Goal: Transaction & Acquisition: Purchase product/service

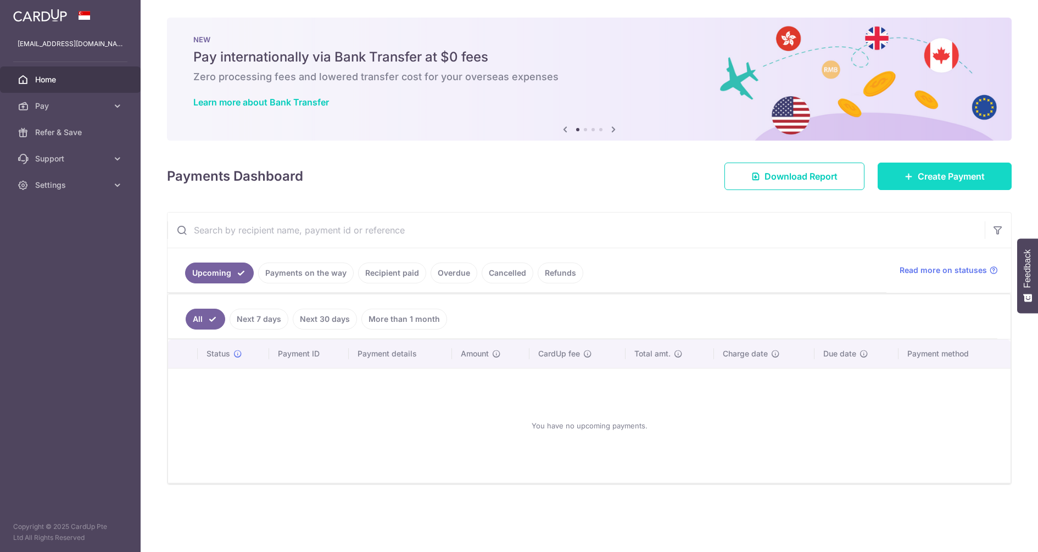
click at [949, 178] on span "Create Payment" at bounding box center [950, 176] width 67 height 13
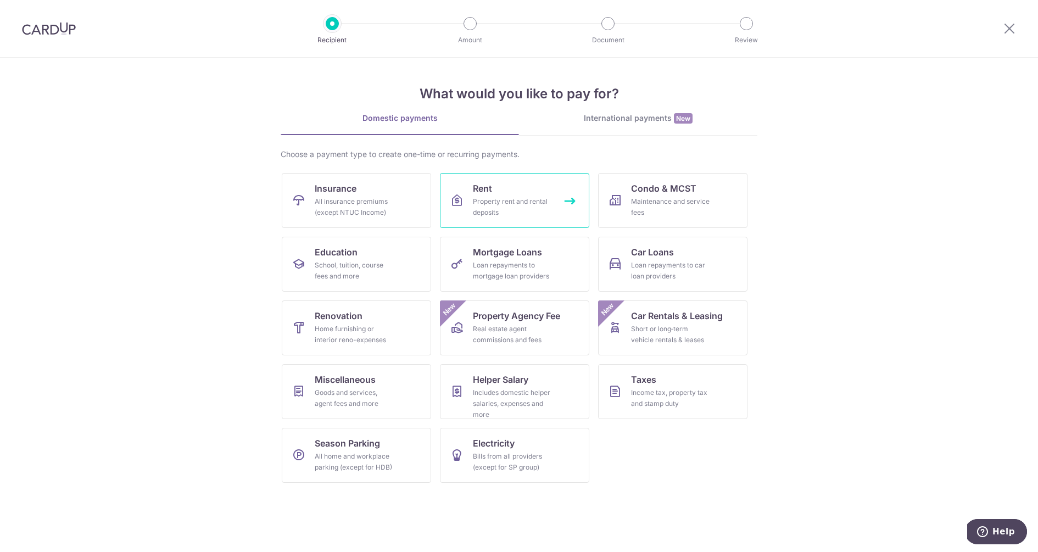
click at [526, 194] on link "Rent Property rent and rental deposits" at bounding box center [514, 200] width 149 height 55
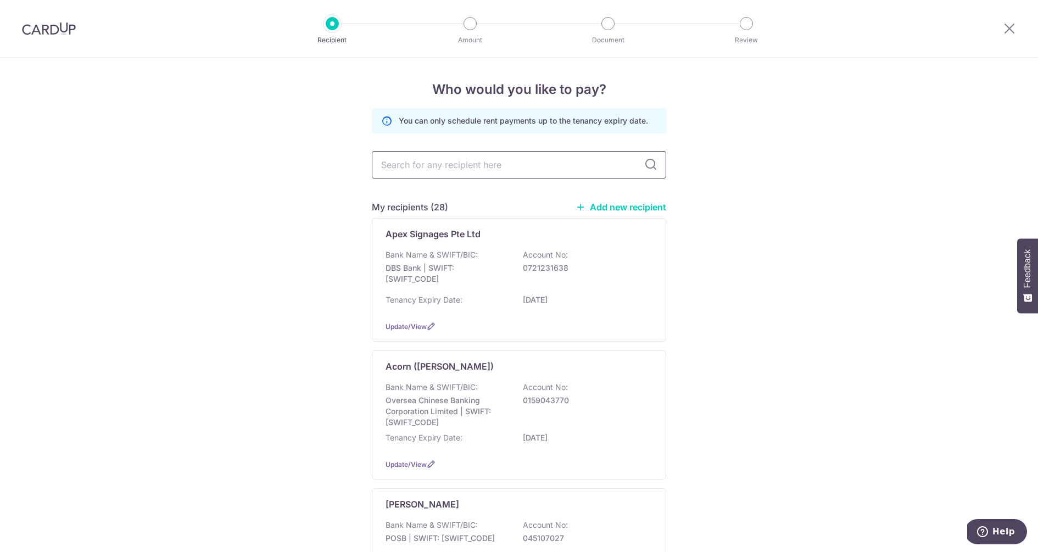
click at [491, 167] on input "text" at bounding box center [519, 164] width 294 height 27
type input "jia"
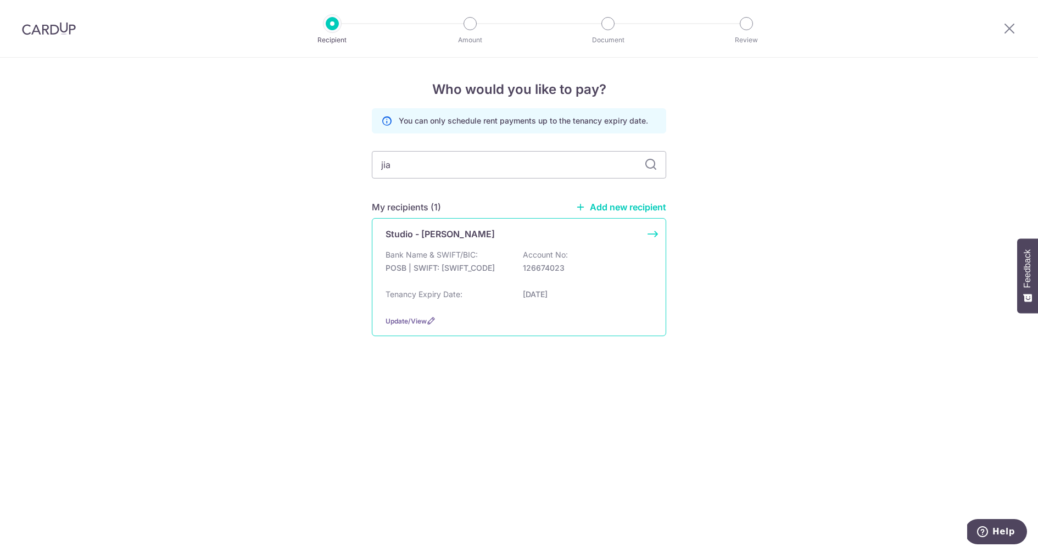
click at [537, 236] on div "Studio - Jia Liang" at bounding box center [512, 233] width 254 height 13
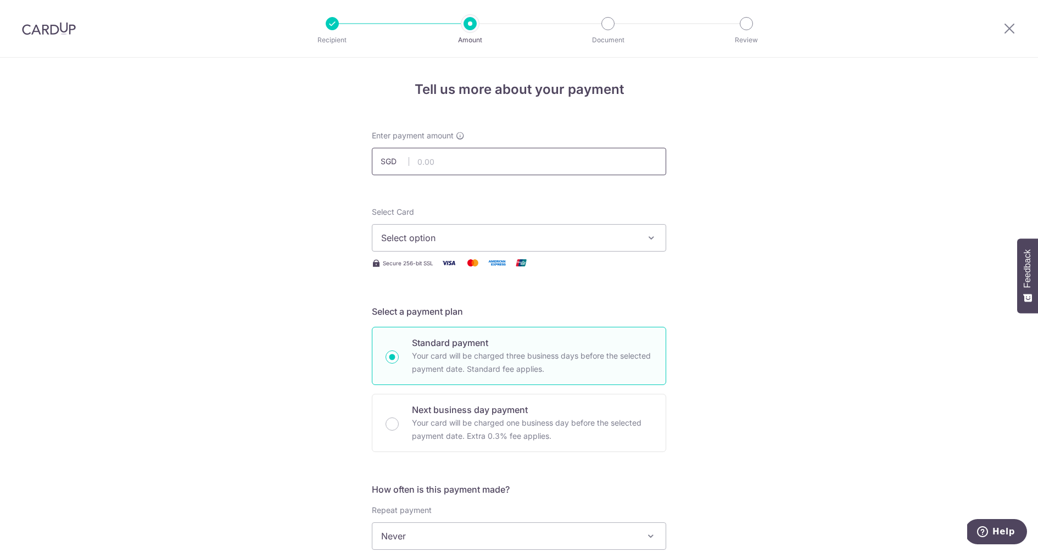
click at [437, 163] on input "text" at bounding box center [519, 161] width 294 height 27
type input "1,000.00"
click at [430, 251] on div "Select Card Select option Add credit card Your Cards **** 7142 **** 8401 **** 3…" at bounding box center [519, 237] width 294 height 63
click at [432, 242] on span "Select option" at bounding box center [509, 237] width 256 height 13
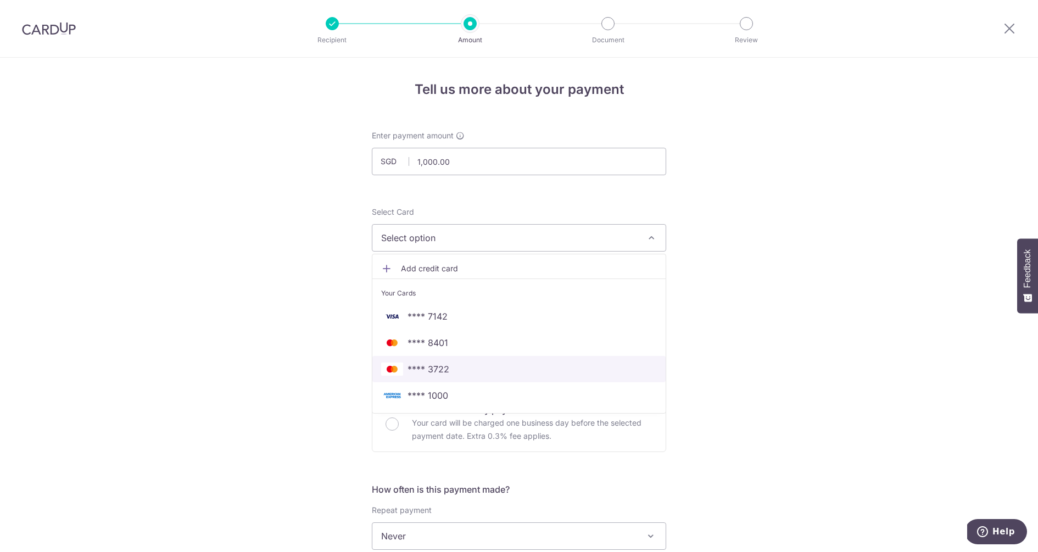
click at [451, 366] on span "**** 3722" at bounding box center [519, 368] width 276 height 13
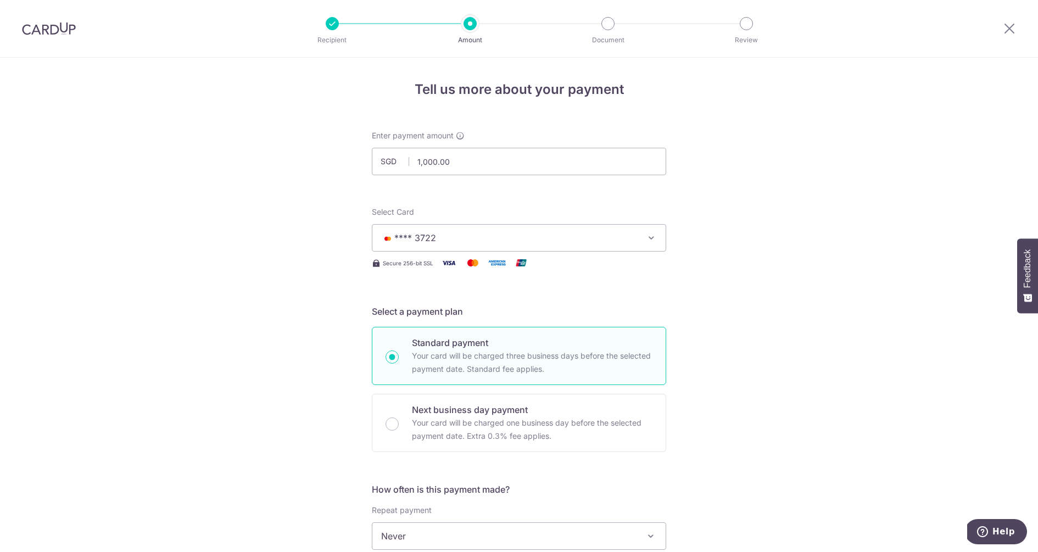
click at [868, 200] on div "Tell us more about your payment Enter payment amount SGD 1,000.00 1000.00 Selec…" at bounding box center [519, 554] width 1038 height 993
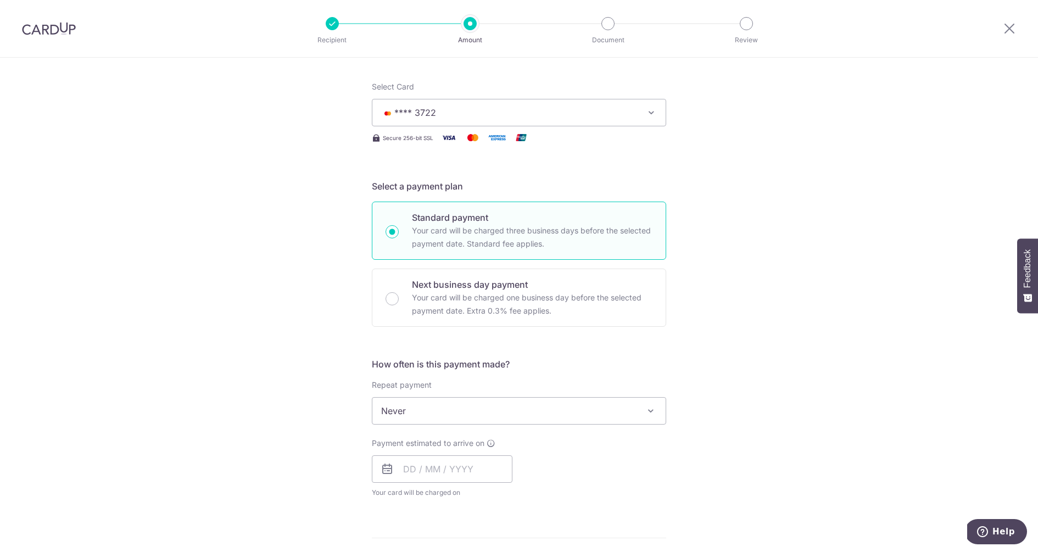
scroll to position [153, 0]
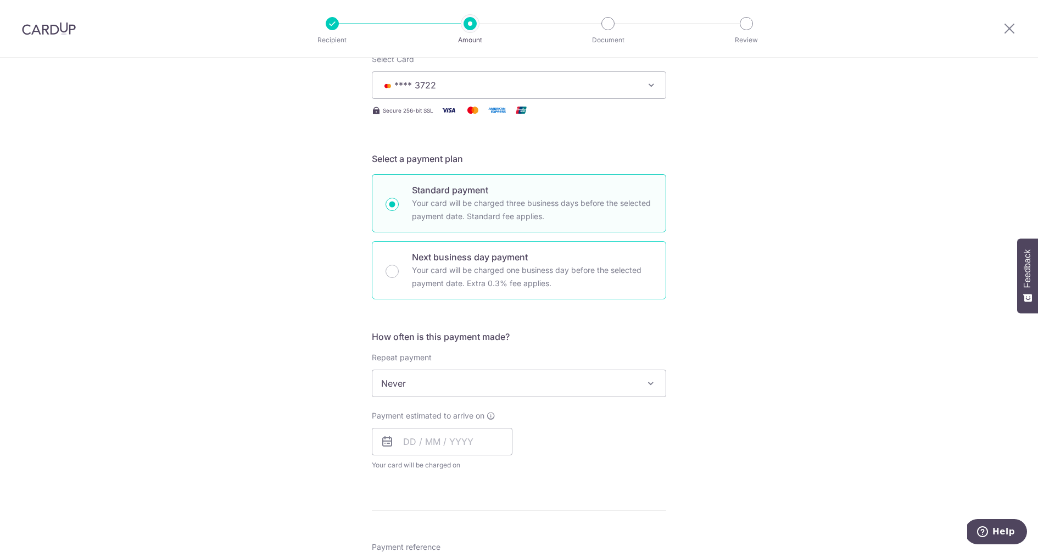
drag, startPoint x: 391, startPoint y: 270, endPoint x: 392, endPoint y: 277, distance: 6.7
click at [391, 270] on input "Next business day payment Your card will be charged one business day before the…" at bounding box center [391, 271] width 13 height 13
radio input "true"
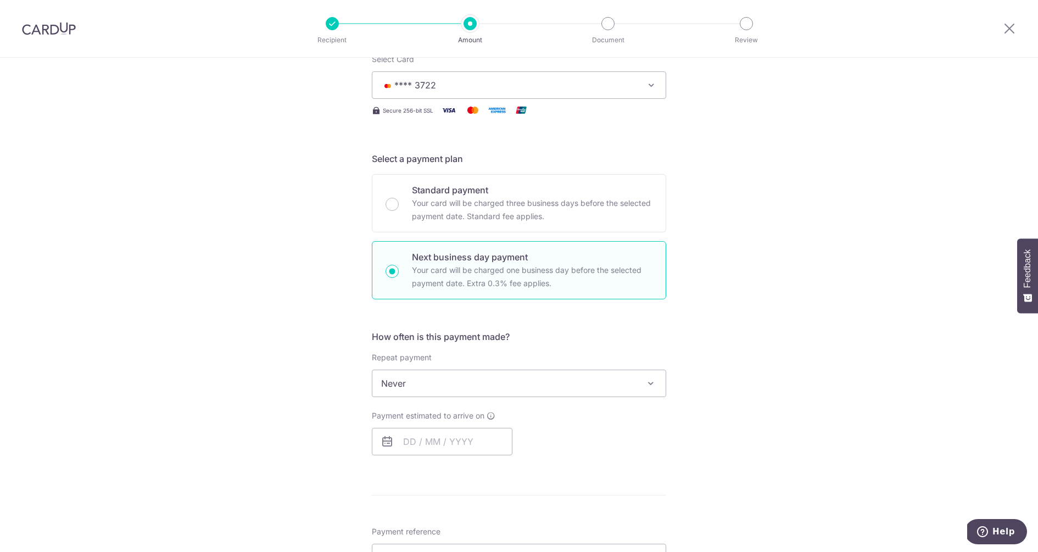
click at [419, 379] on span "Never" at bounding box center [518, 383] width 293 height 26
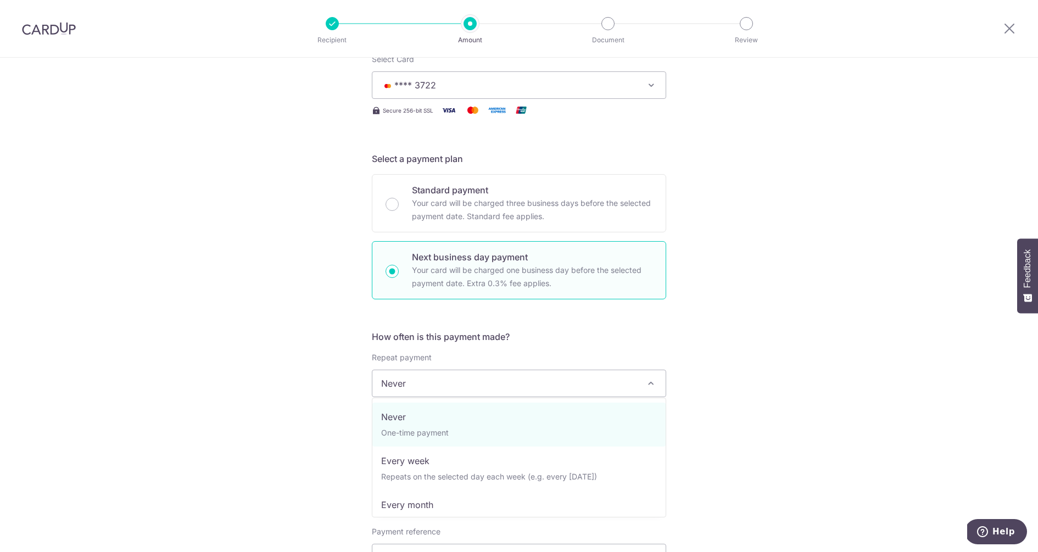
click at [321, 409] on div "Tell us more about your payment Enter payment amount SGD 1,000.00 1000.00 Selec…" at bounding box center [519, 420] width 1038 height 1031
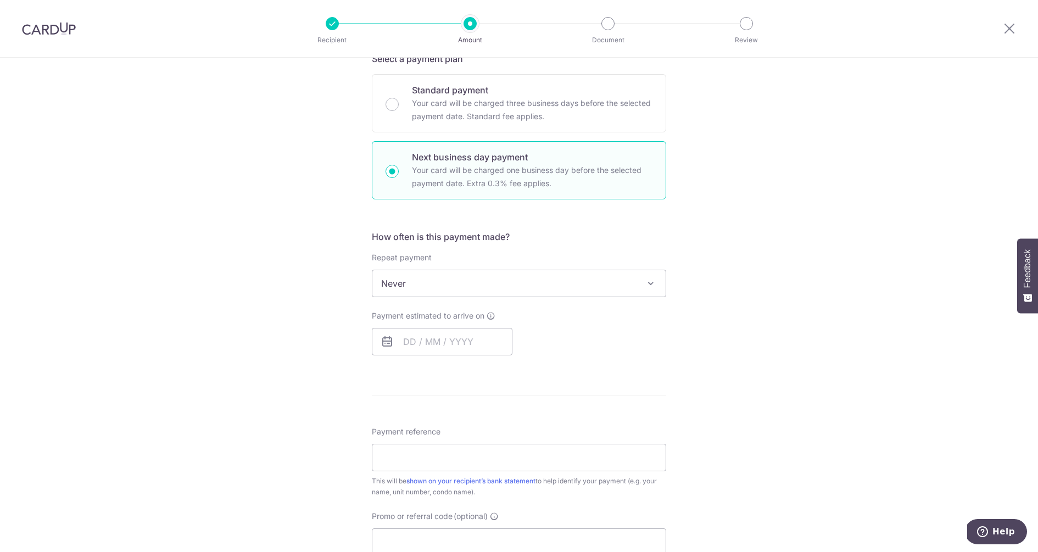
scroll to position [271, 0]
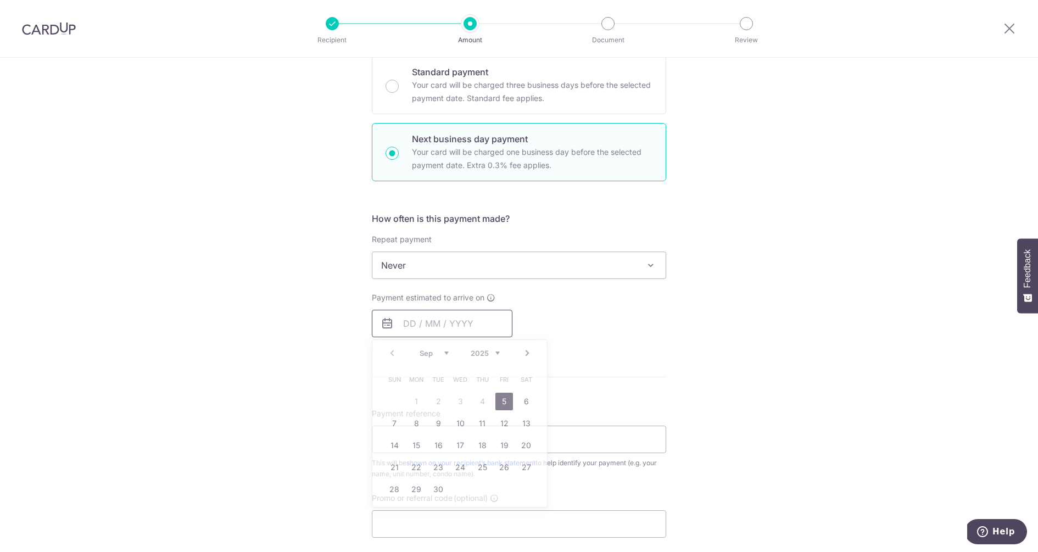
click at [407, 316] on input "text" at bounding box center [442, 323] width 141 height 27
click at [504, 401] on link "5" at bounding box center [504, 402] width 18 height 18
type input "[DATE]"
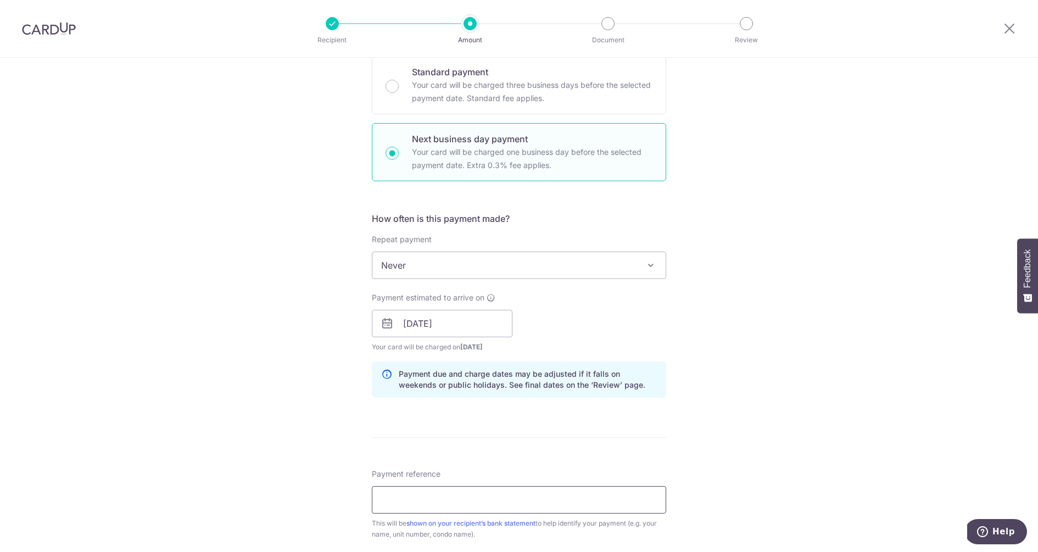
click at [410, 494] on input "Payment reference" at bounding box center [519, 499] width 294 height 27
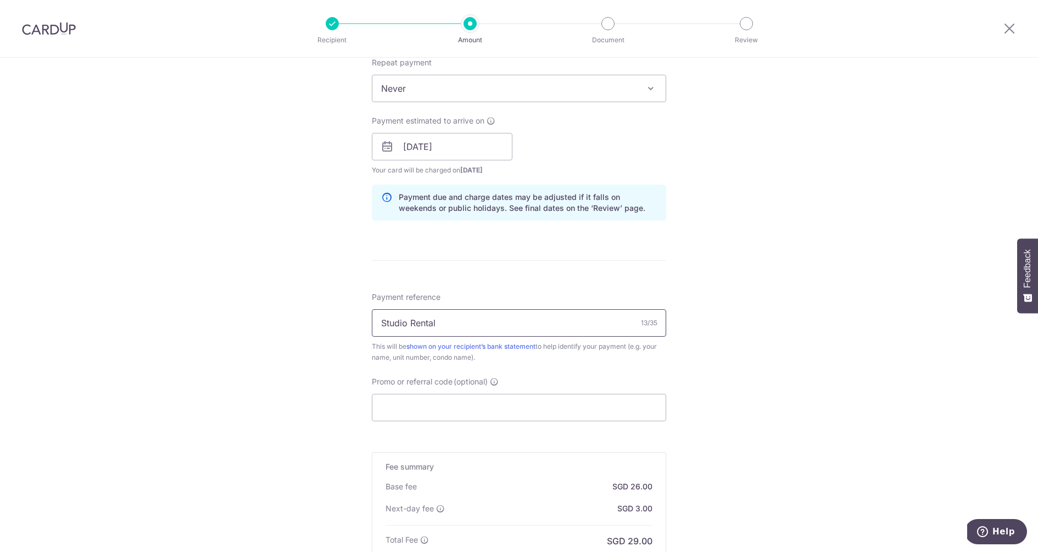
scroll to position [441, 0]
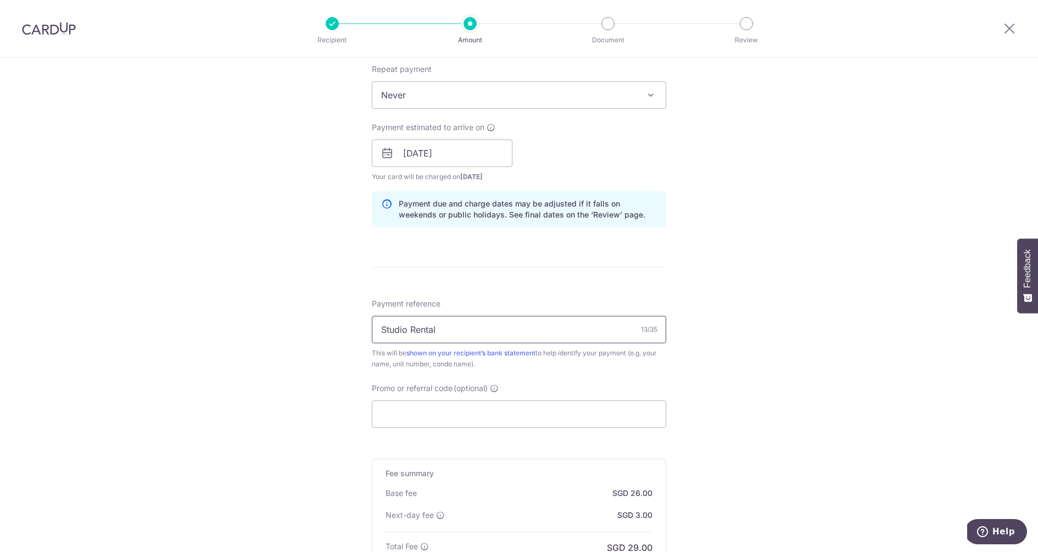
drag, startPoint x: 450, startPoint y: 323, endPoint x: 367, endPoint y: 324, distance: 82.9
click at [367, 324] on div "Tell us more about your payment Enter payment amount SGD 1,000.00 1000.00 Selec…" at bounding box center [519, 162] width 1038 height 1091
type input "IHG"
click at [402, 413] on input "Promo or referral code (optional)" at bounding box center [519, 413] width 294 height 27
paste input "SAVERENT179"
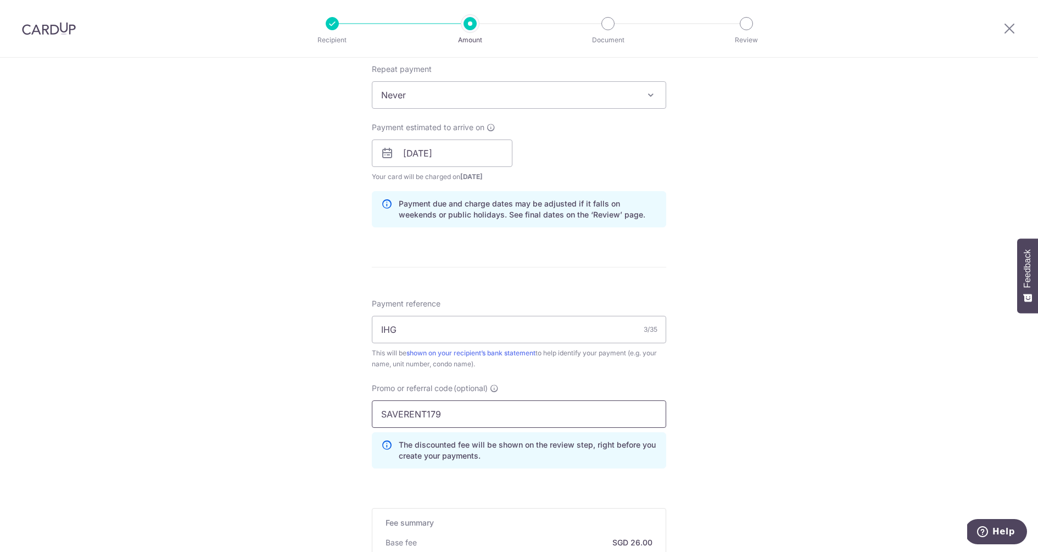
type input "SAVERENT179"
click at [281, 404] on div "Tell us more about your payment Enter payment amount SGD 1,000.00 1000.00 Selec…" at bounding box center [519, 187] width 1038 height 1141
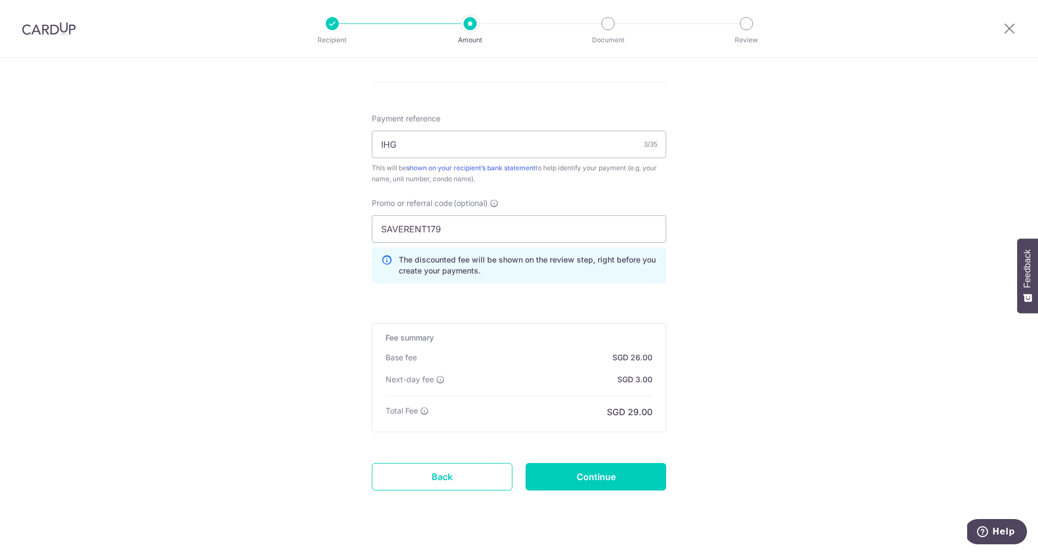
scroll to position [643, 0]
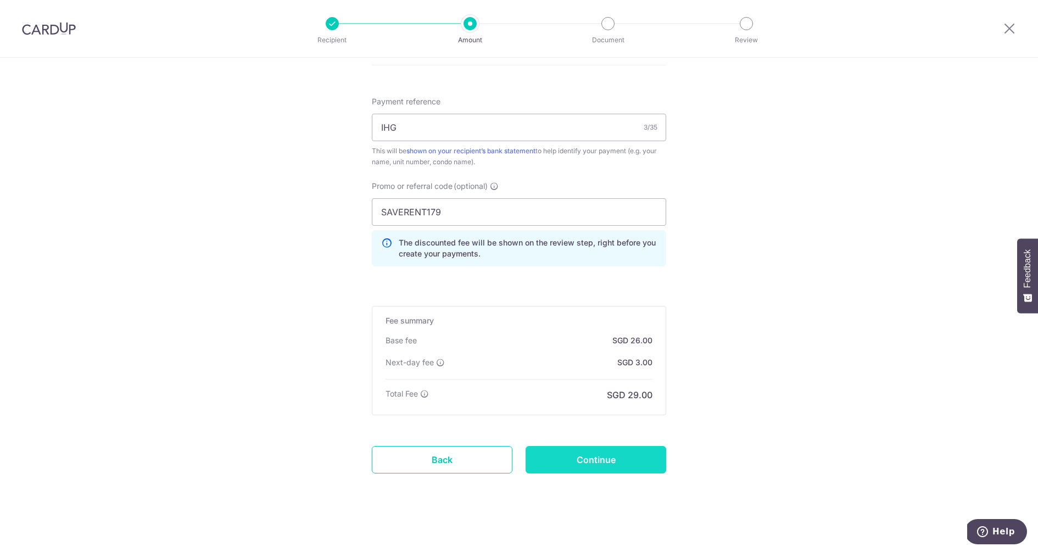
click at [579, 452] on input "Continue" at bounding box center [595, 459] width 141 height 27
type input "Create Schedule"
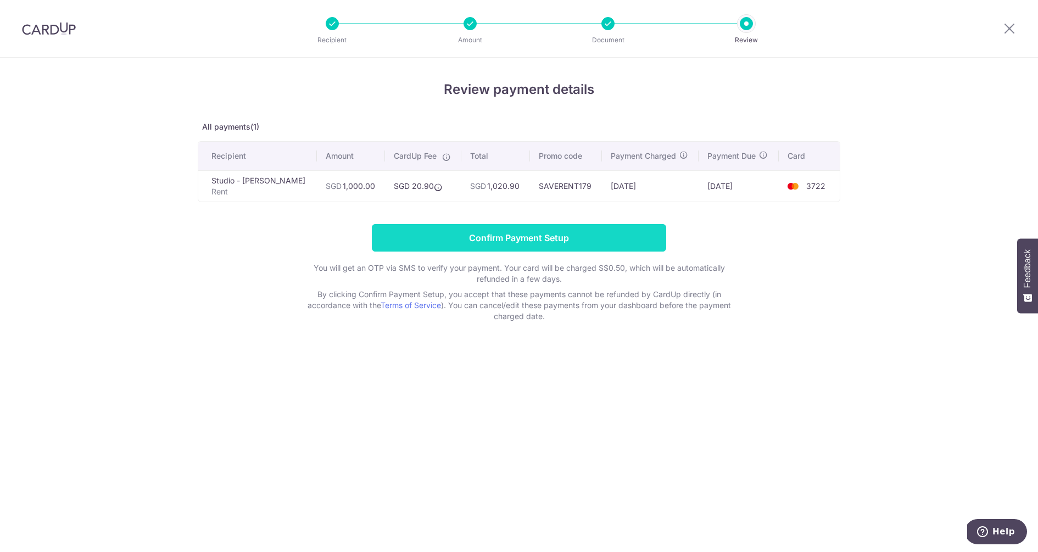
click at [565, 240] on input "Confirm Payment Setup" at bounding box center [519, 237] width 294 height 27
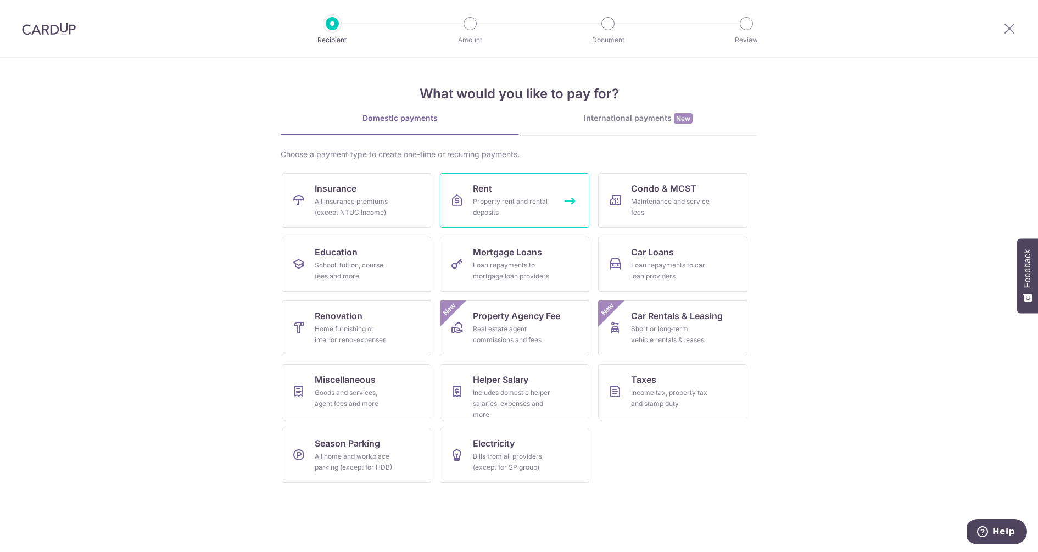
click at [505, 198] on div "Property rent and rental deposits" at bounding box center [512, 207] width 79 height 22
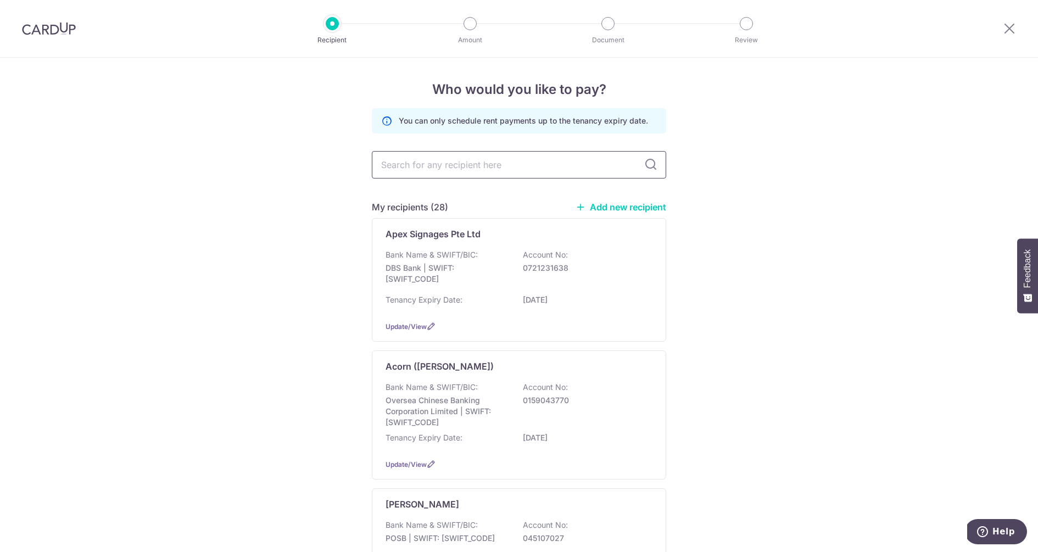
click at [481, 169] on input "text" at bounding box center [519, 164] width 294 height 27
type input "jia"
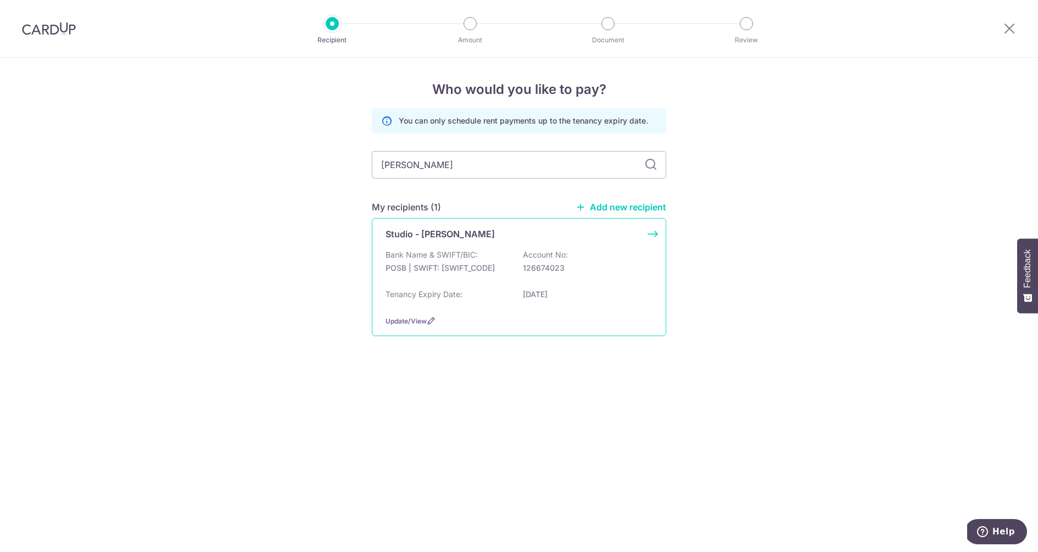
type input "[PERSON_NAME]"
click at [494, 247] on div "Studio - Jia Liang Bank Name & SWIFT/BIC: POSB | SWIFT: DBSSSGSGXXX Account No:…" at bounding box center [519, 277] width 294 height 118
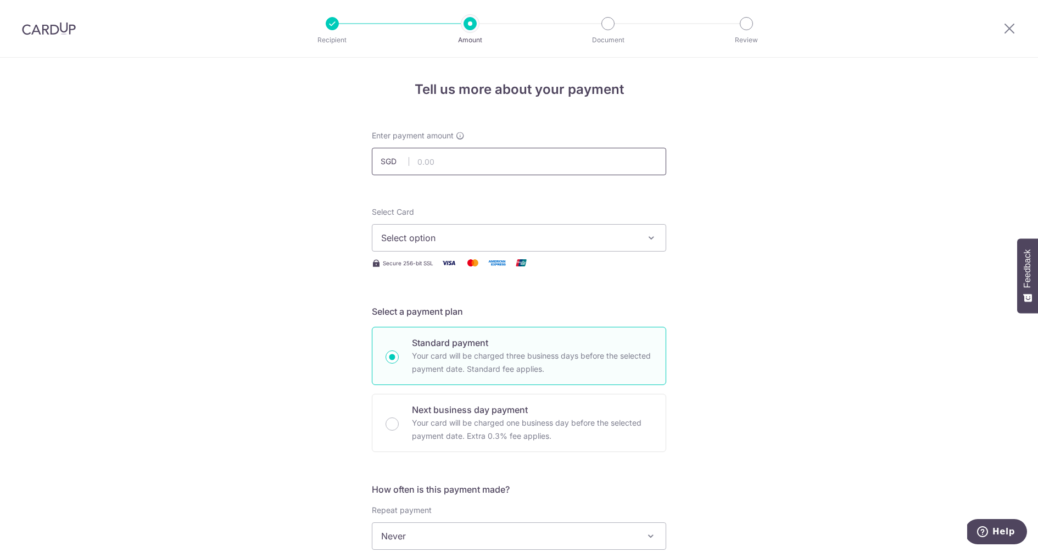
click at [448, 160] on input "text" at bounding box center [519, 161] width 294 height 27
type input "1,000.00"
click at [438, 248] on button "Select option" at bounding box center [519, 237] width 294 height 27
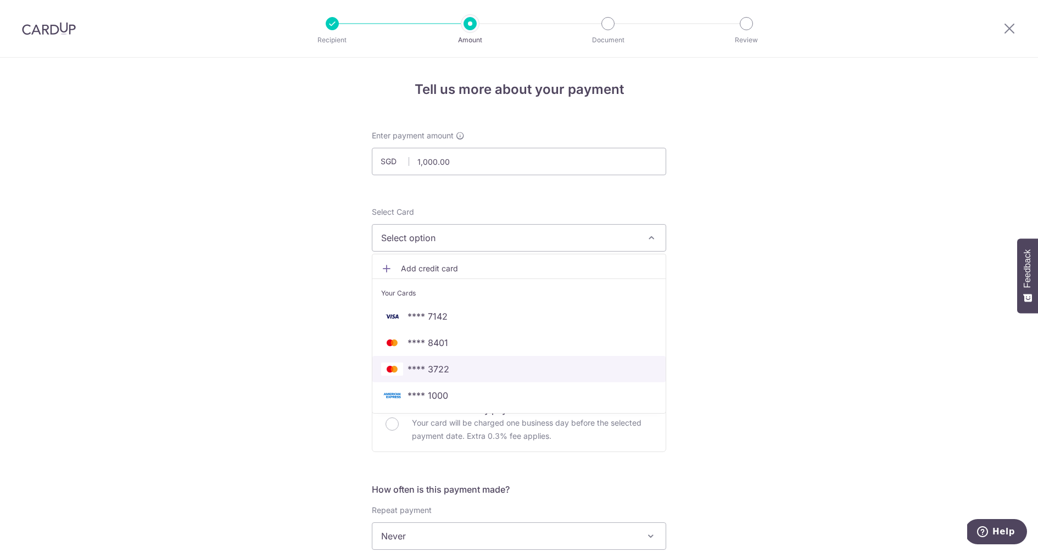
click at [436, 364] on span "**** 3722" at bounding box center [428, 368] width 42 height 13
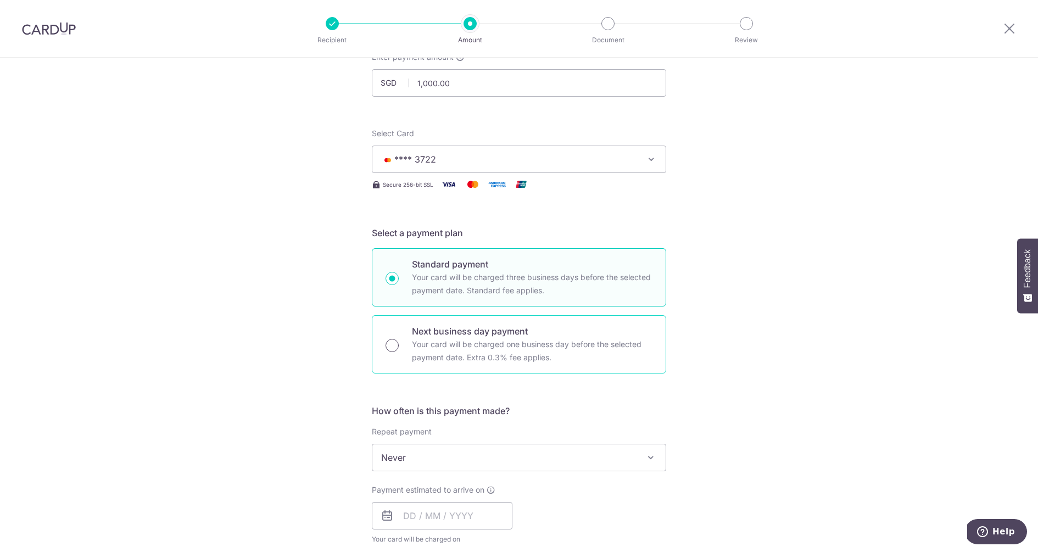
scroll to position [81, 0]
click at [387, 339] on input "Next business day payment Your card will be charged one business day before the…" at bounding box center [391, 343] width 13 height 13
radio input "true"
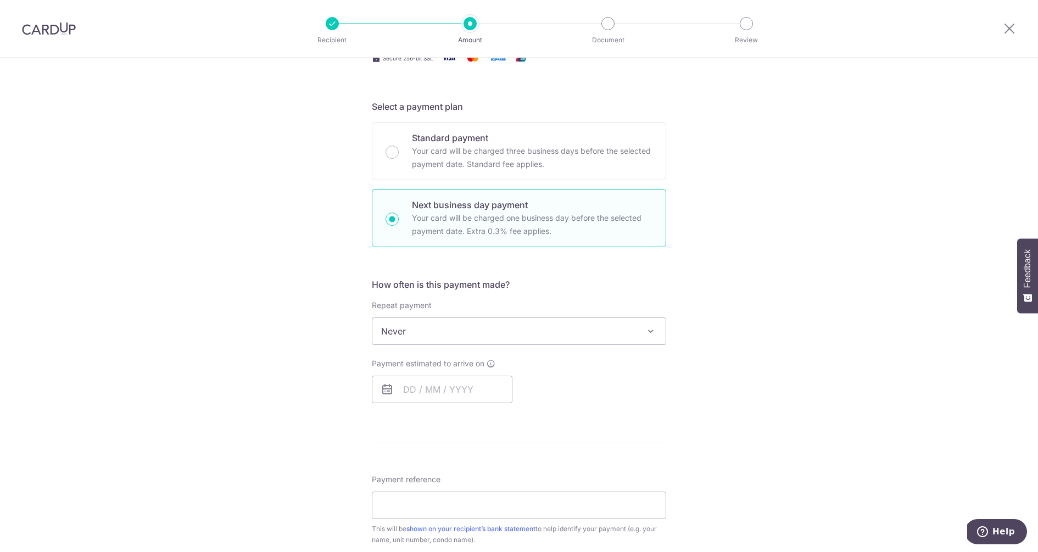
scroll to position [220, 0]
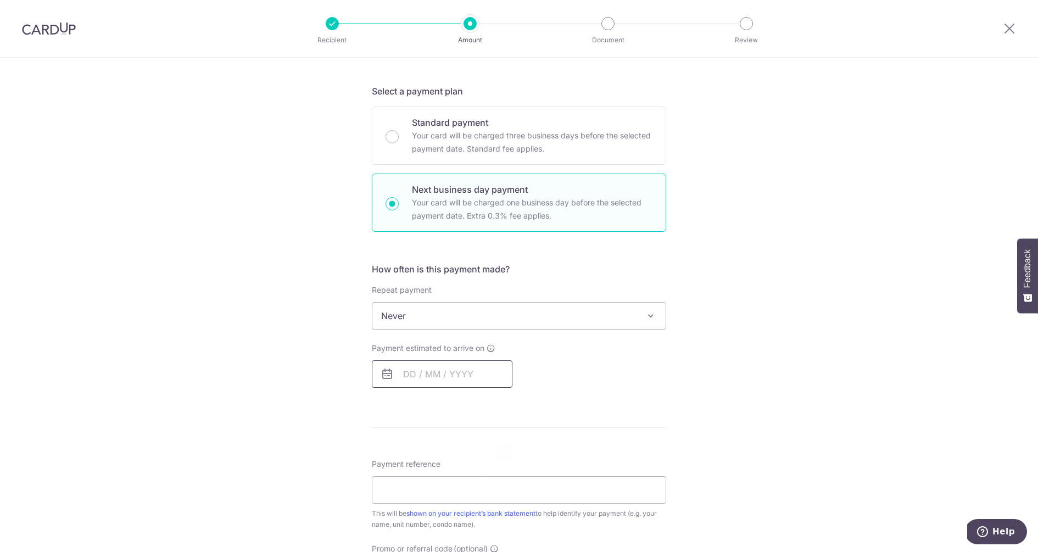
click at [402, 367] on input "text" at bounding box center [442, 373] width 141 height 27
click at [500, 450] on link "5" at bounding box center [504, 452] width 18 height 18
type input "05/09/2025"
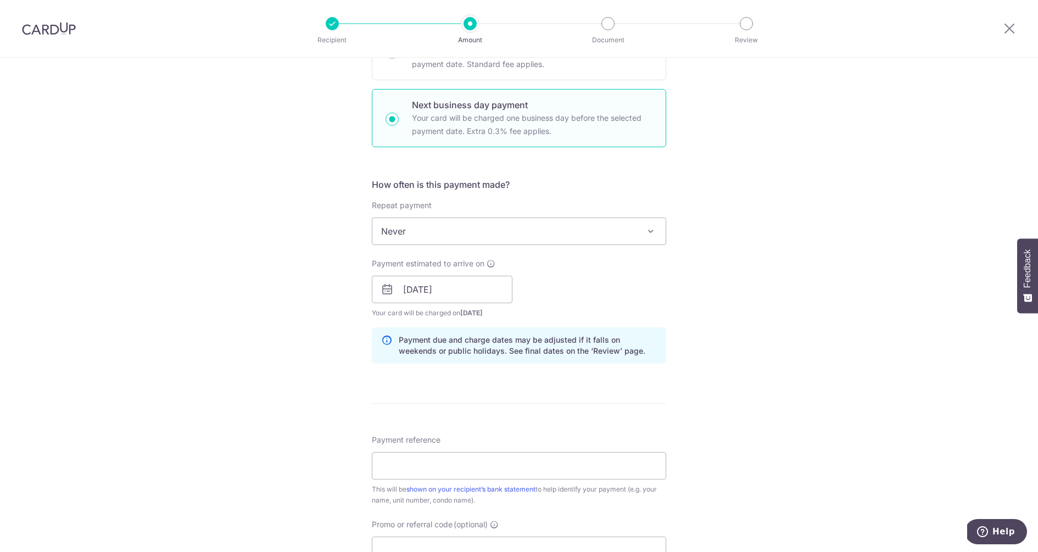
scroll to position [336, 0]
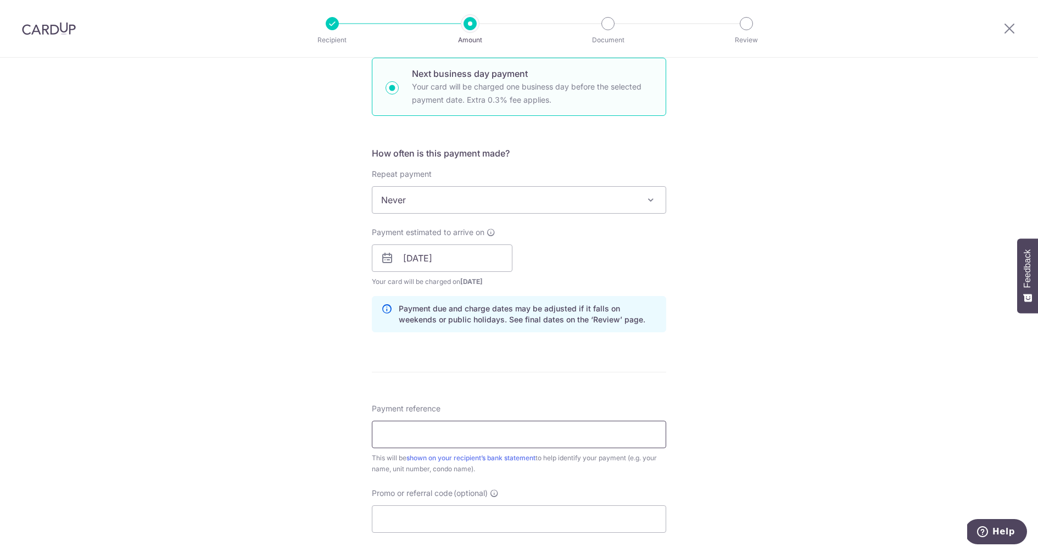
click at [452, 440] on input "Payment reference" at bounding box center [519, 434] width 294 height 27
click at [394, 432] on input "Payment reference" at bounding box center [519, 434] width 294 height 27
type input "IHG"
click at [430, 512] on input "Promo or referral code (optional)" at bounding box center [519, 518] width 294 height 27
paste input "SAVERENT179"
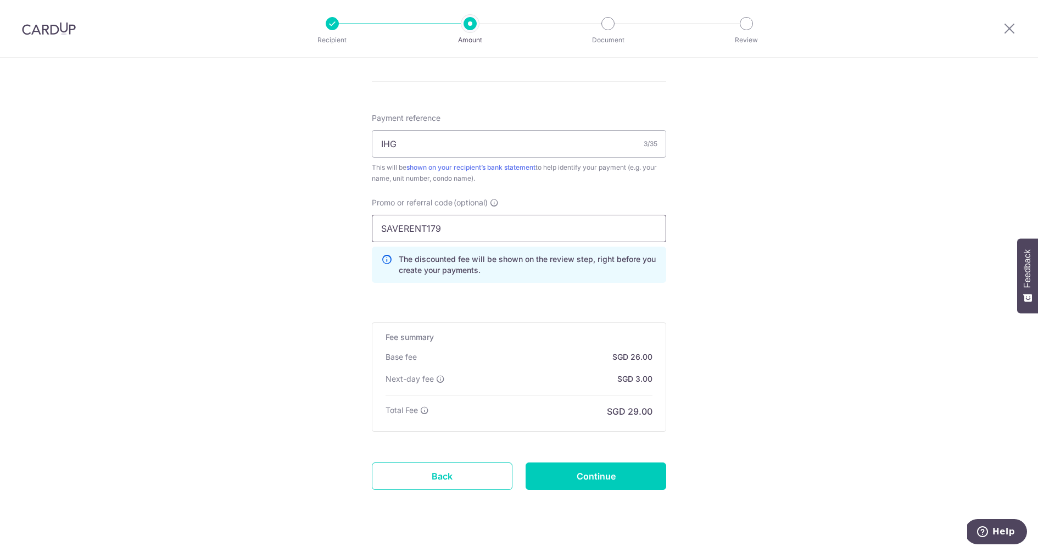
scroll to position [643, 0]
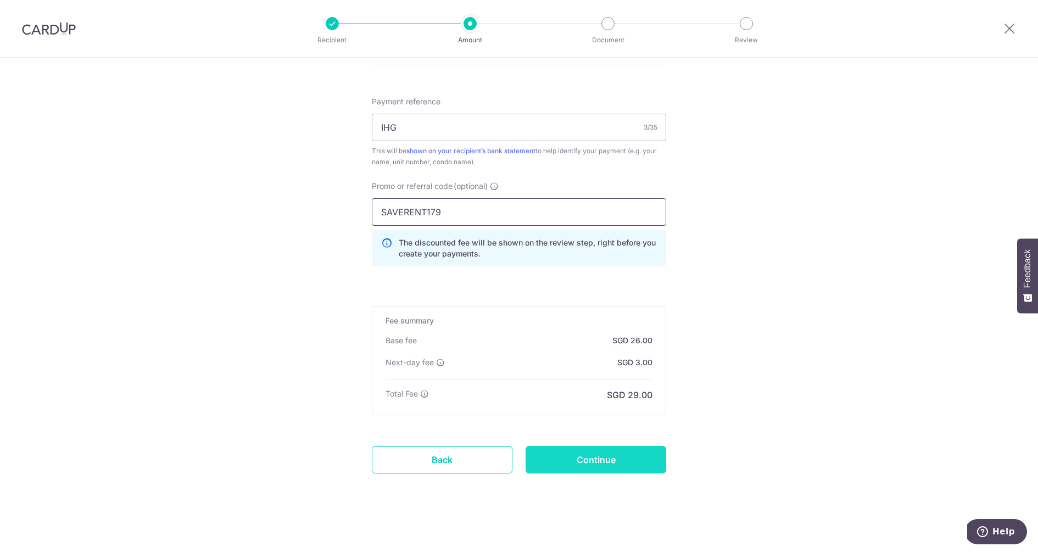
type input "SAVERENT179"
click at [592, 456] on input "Continue" at bounding box center [595, 459] width 141 height 27
type input "Create Schedule"
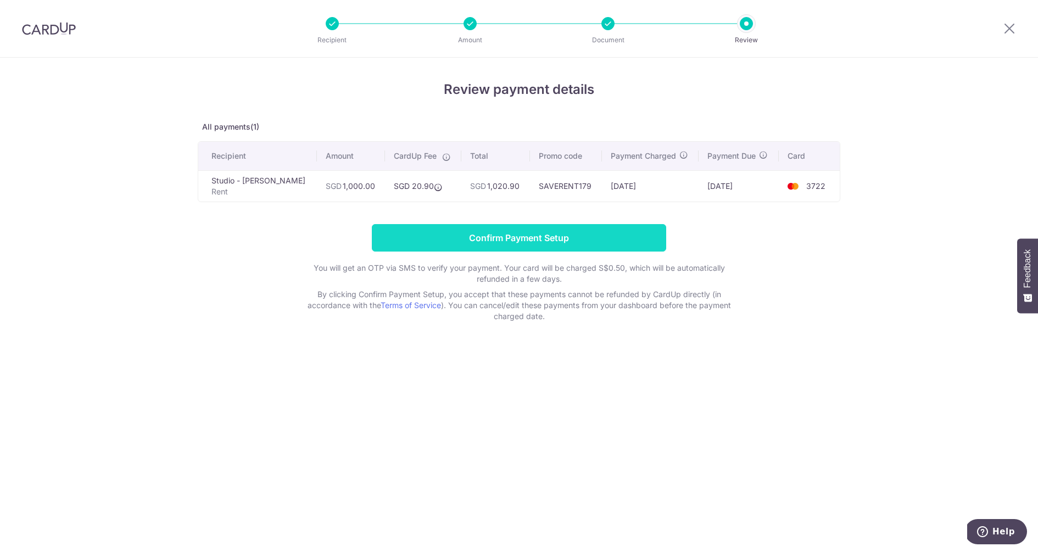
click at [497, 237] on input "Confirm Payment Setup" at bounding box center [519, 237] width 294 height 27
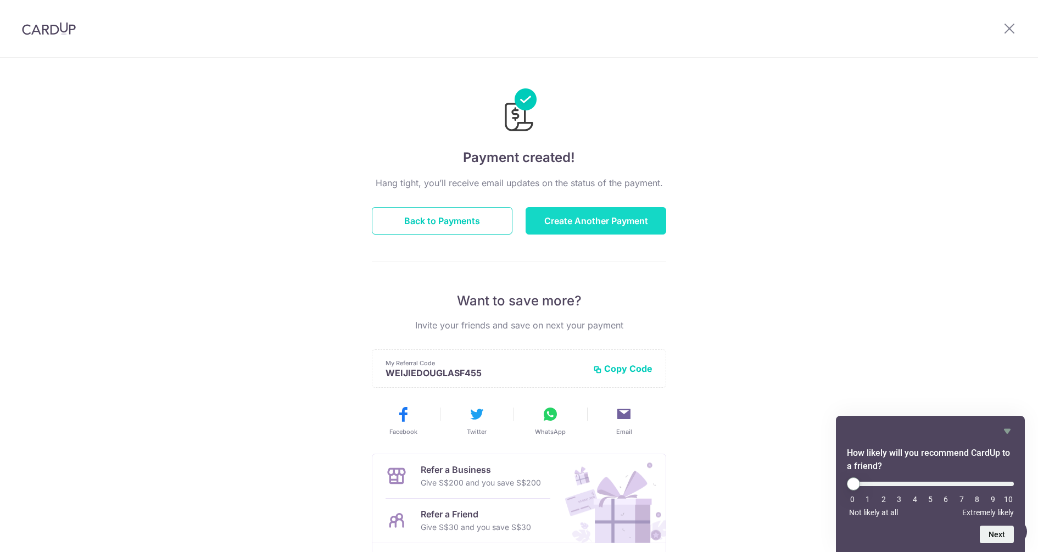
click at [594, 218] on button "Create Another Payment" at bounding box center [595, 220] width 141 height 27
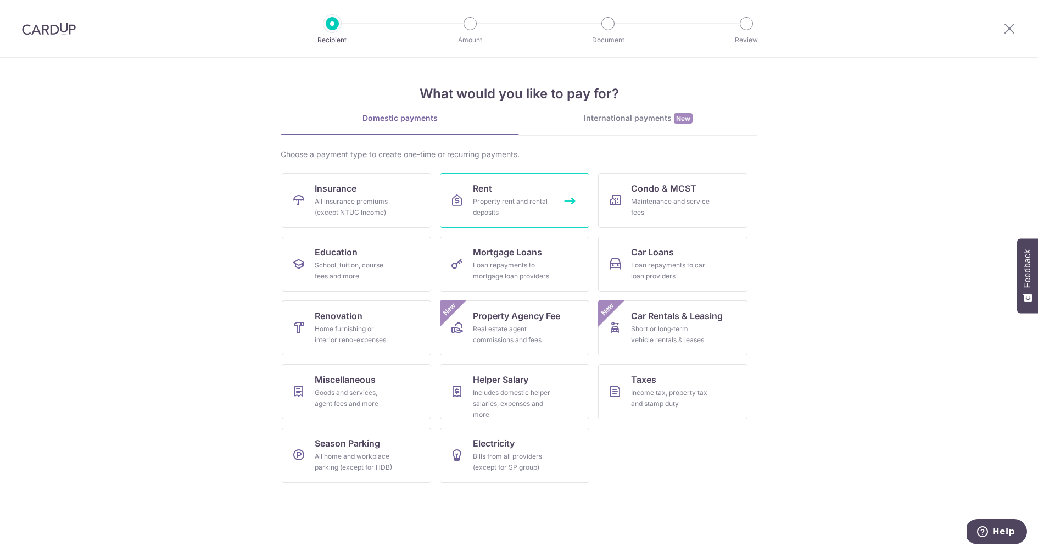
click at [507, 214] on div "Property rent and rental deposits" at bounding box center [512, 207] width 79 height 22
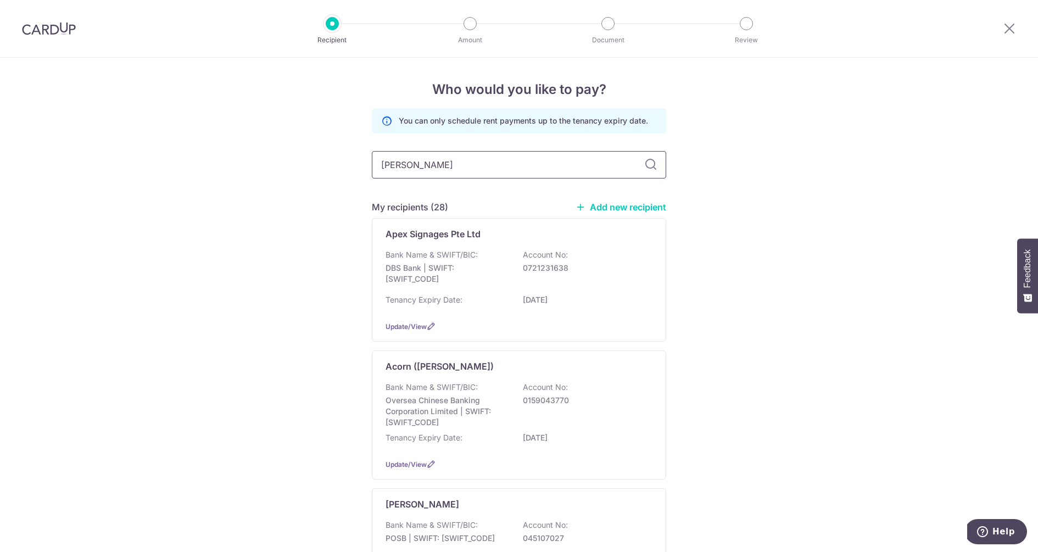
type input "[PERSON_NAME]"
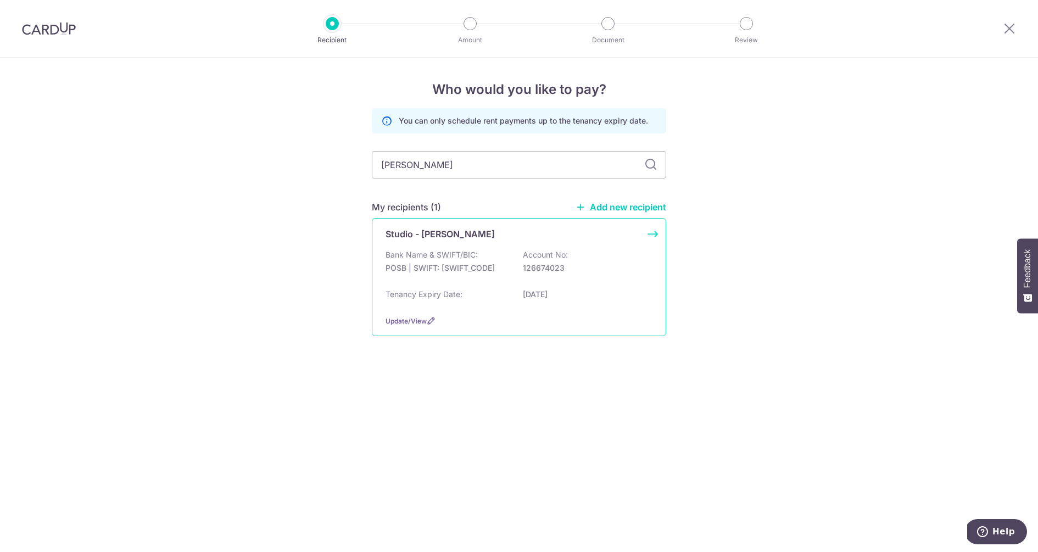
click at [452, 237] on p "Studio - Jia Liang" at bounding box center [439, 233] width 109 height 13
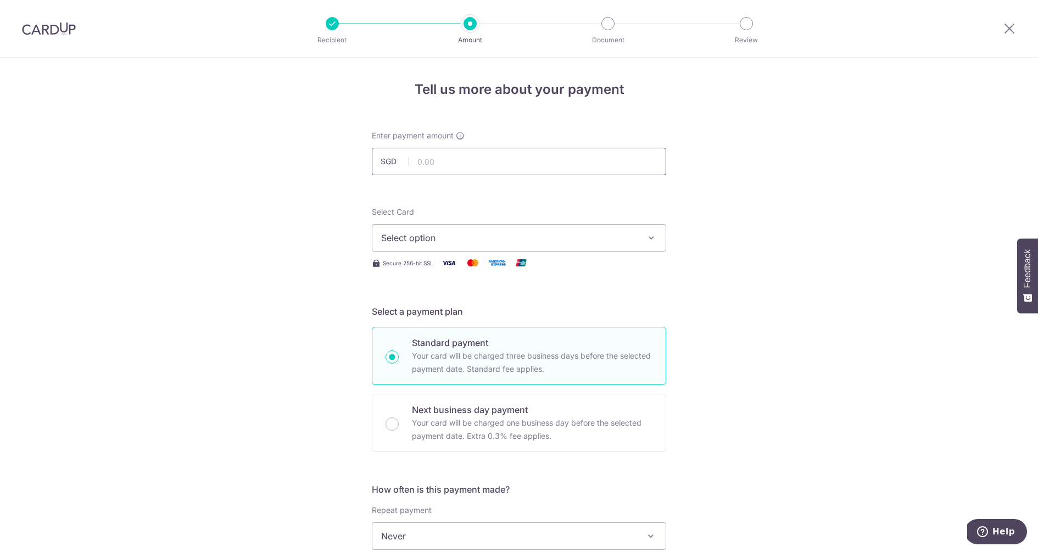
click at [447, 168] on input "text" at bounding box center [519, 161] width 294 height 27
type input "1,000.00"
click at [436, 227] on button "Select option" at bounding box center [519, 237] width 294 height 27
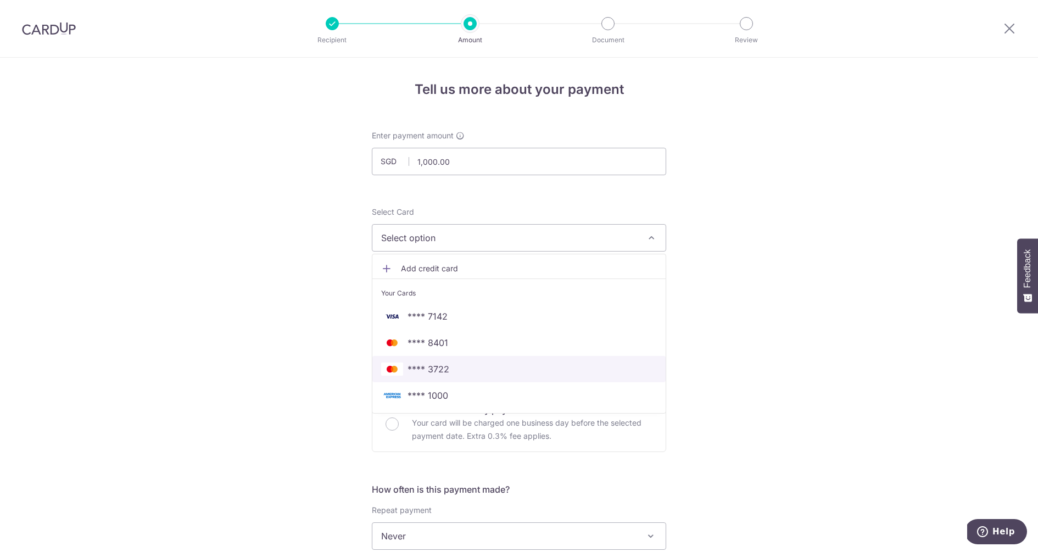
click at [433, 371] on span "**** 3722" at bounding box center [428, 368] width 42 height 13
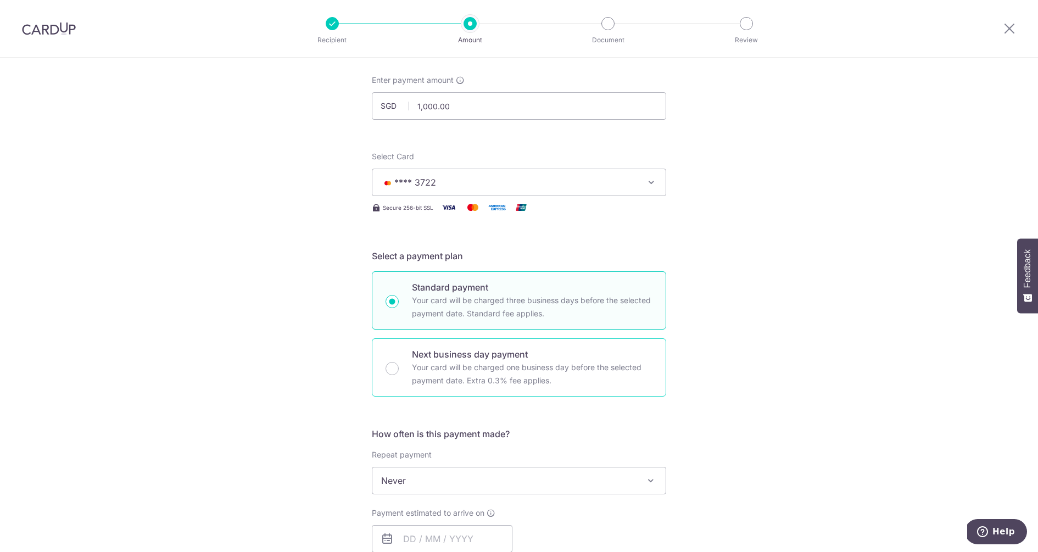
scroll to position [68, 0]
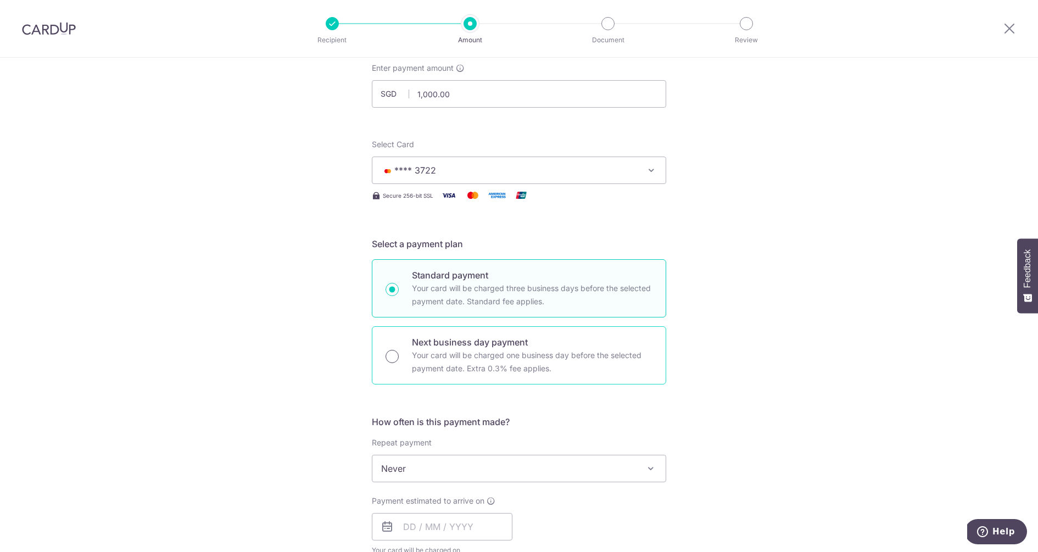
click at [391, 351] on input "Next business day payment Your card will be charged one business day before the…" at bounding box center [391, 356] width 13 height 13
radio input "true"
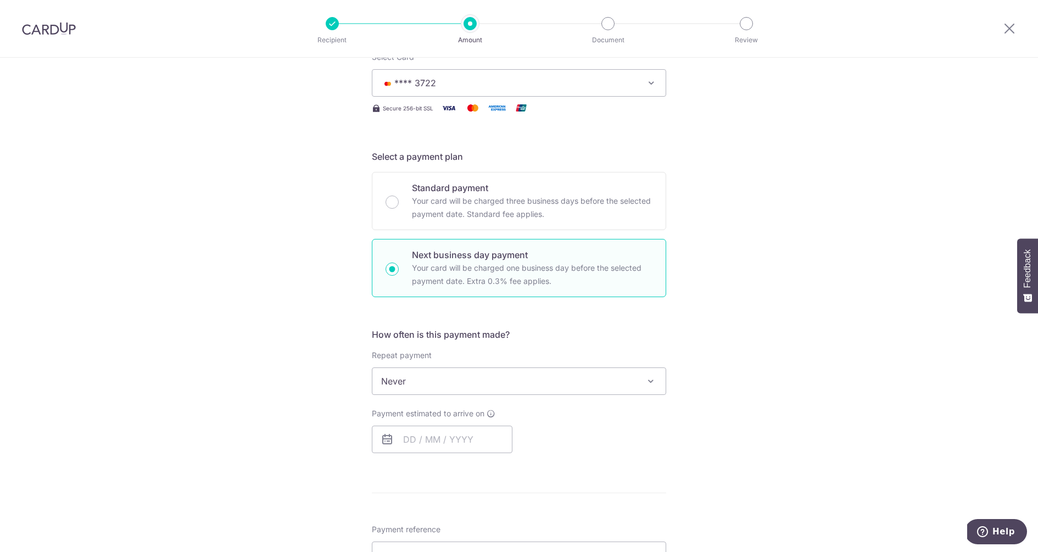
scroll to position [172, 0]
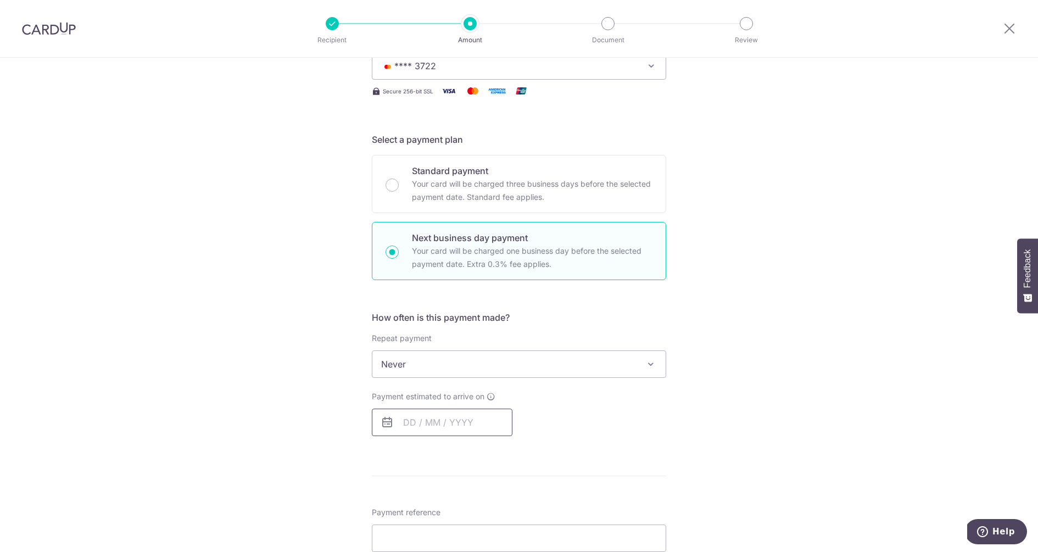
click at [412, 413] on input "text" at bounding box center [442, 421] width 141 height 27
click at [502, 493] on link "5" at bounding box center [504, 500] width 18 height 18
type input "[DATE]"
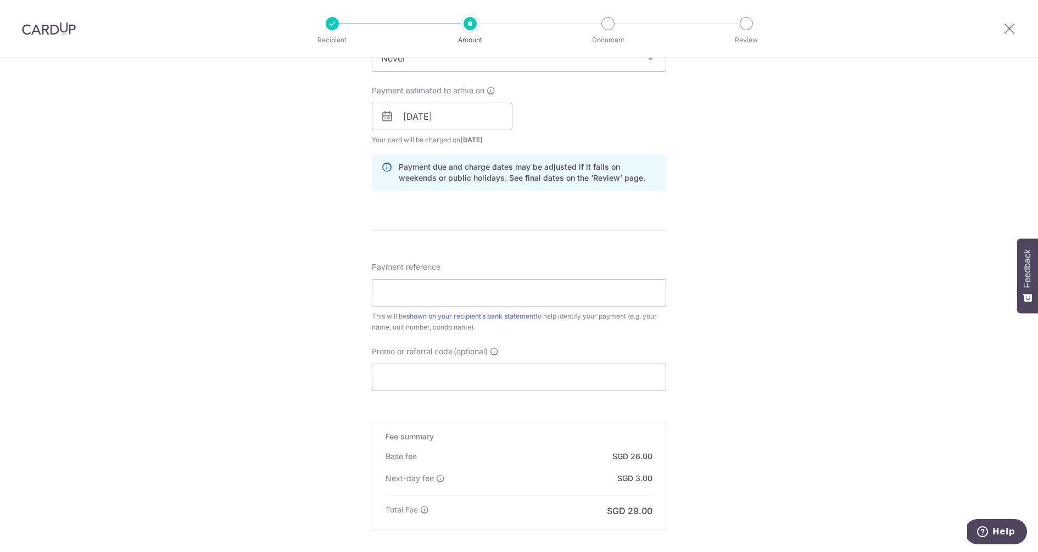
scroll to position [556, 0]
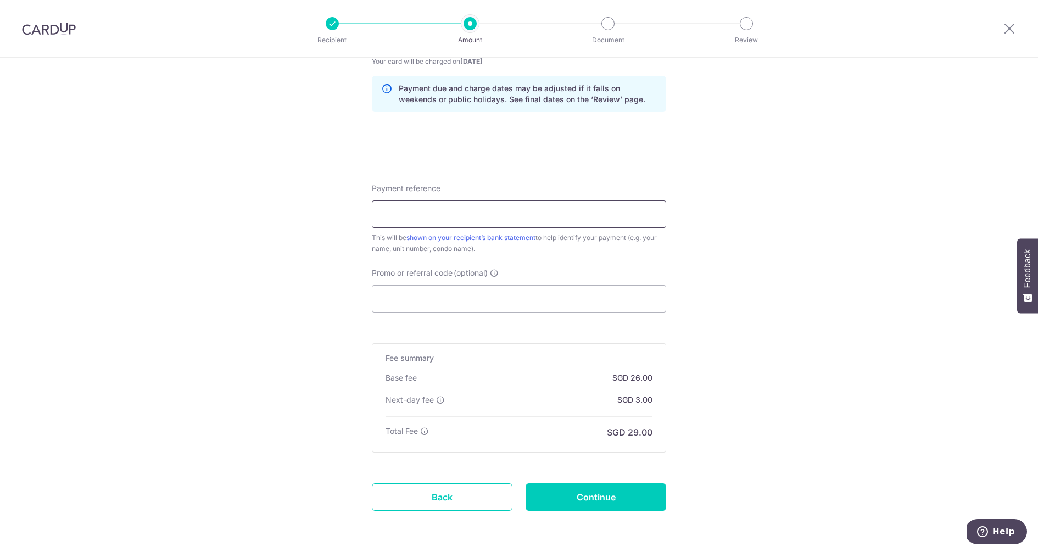
click at [433, 208] on input "Payment reference" at bounding box center [519, 213] width 294 height 27
type input "IHG"
click at [229, 355] on div "Tell us more about your payment Enter payment amount SGD 1,000.00 1000.00 Selec…" at bounding box center [519, 47] width 1038 height 1091
click at [456, 299] on input "Promo or referral code (optional)" at bounding box center [519, 298] width 294 height 27
paste input "SAVERENT179"
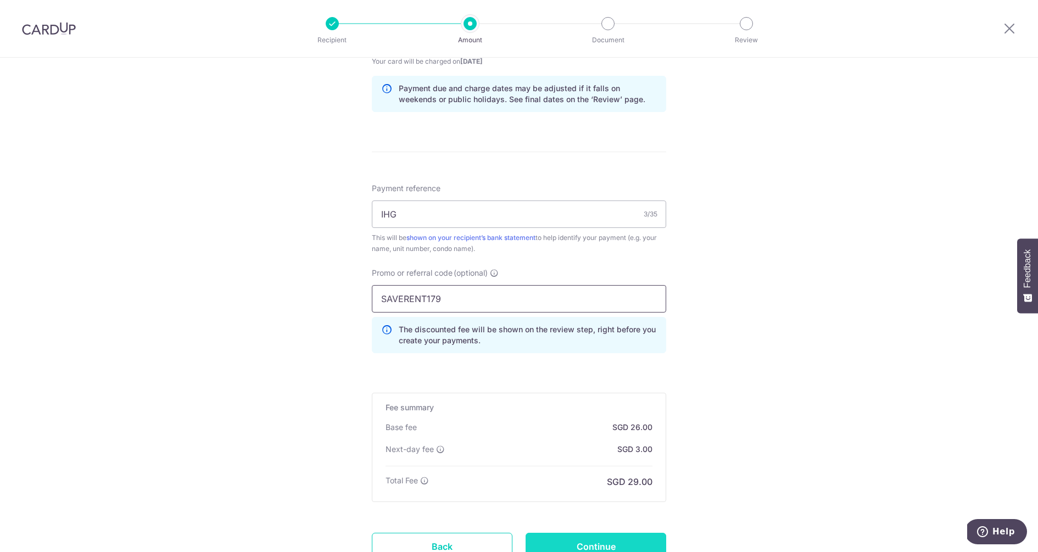
type input "SAVERENT179"
click at [587, 537] on input "Continue" at bounding box center [595, 546] width 141 height 27
type input "Create Schedule"
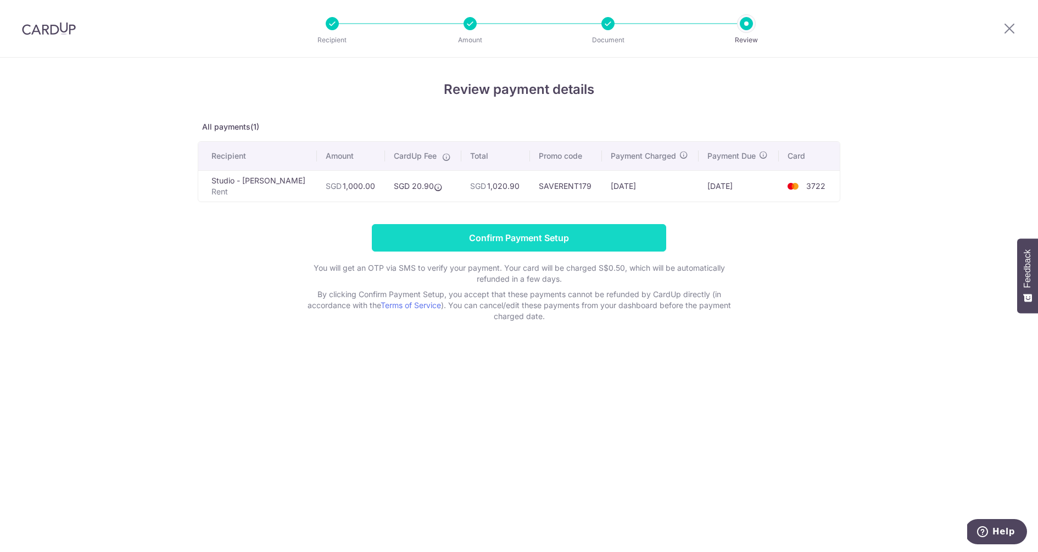
click at [503, 237] on input "Confirm Payment Setup" at bounding box center [519, 237] width 294 height 27
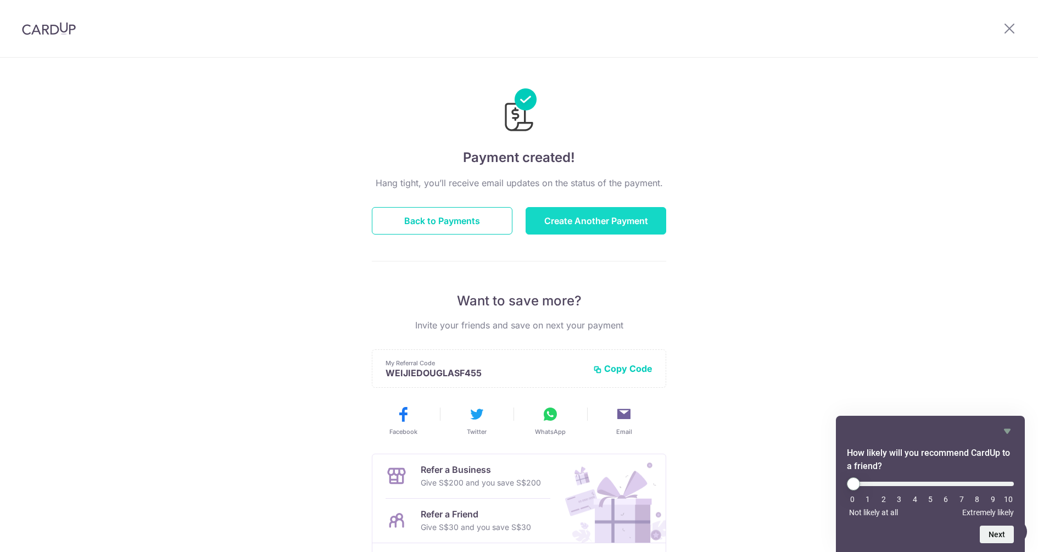
click at [563, 219] on button "Create Another Payment" at bounding box center [595, 220] width 141 height 27
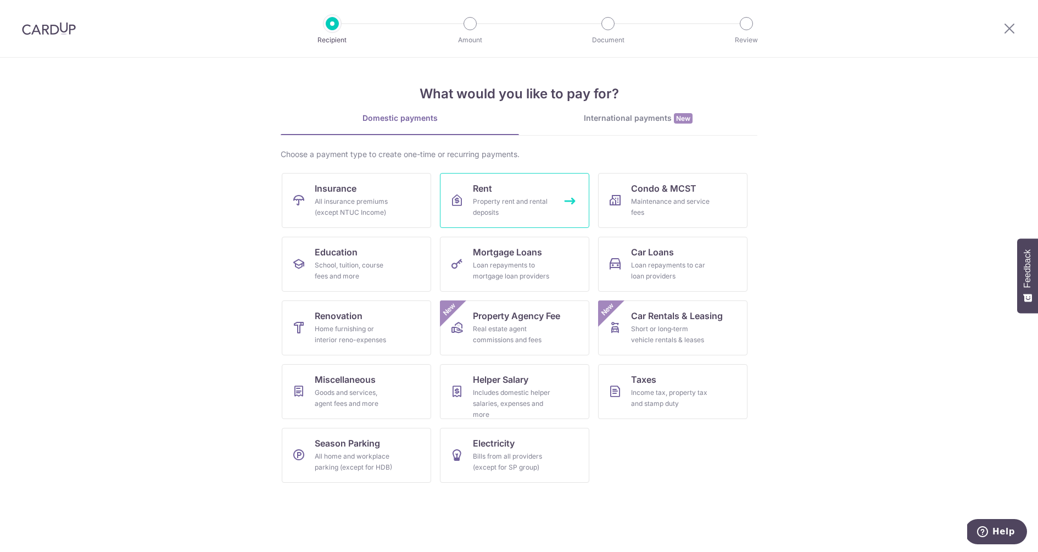
click at [563, 219] on link "Rent Property rent and rental deposits" at bounding box center [514, 200] width 149 height 55
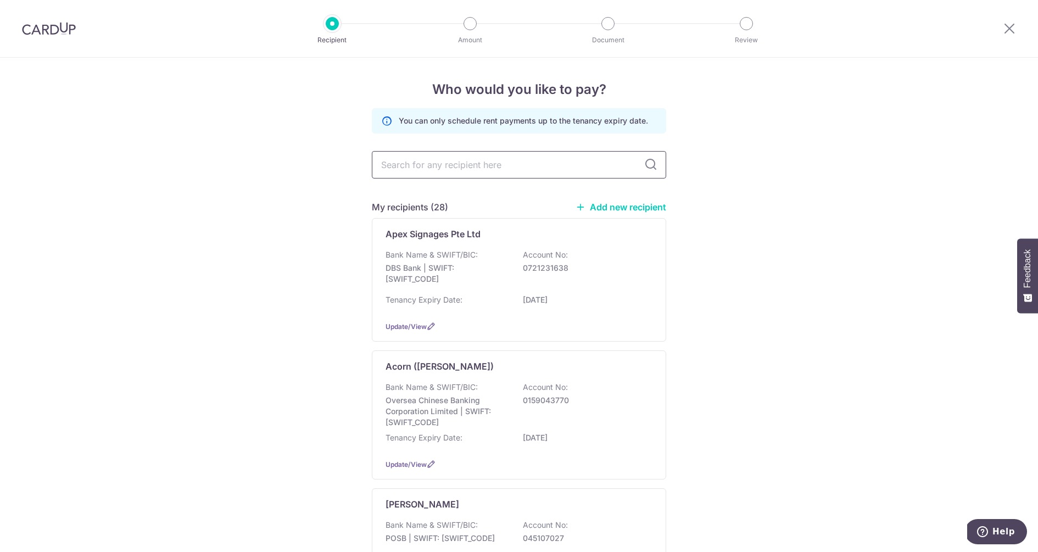
click at [512, 171] on input "text" at bounding box center [519, 164] width 294 height 27
type input "[PERSON_NAME]"
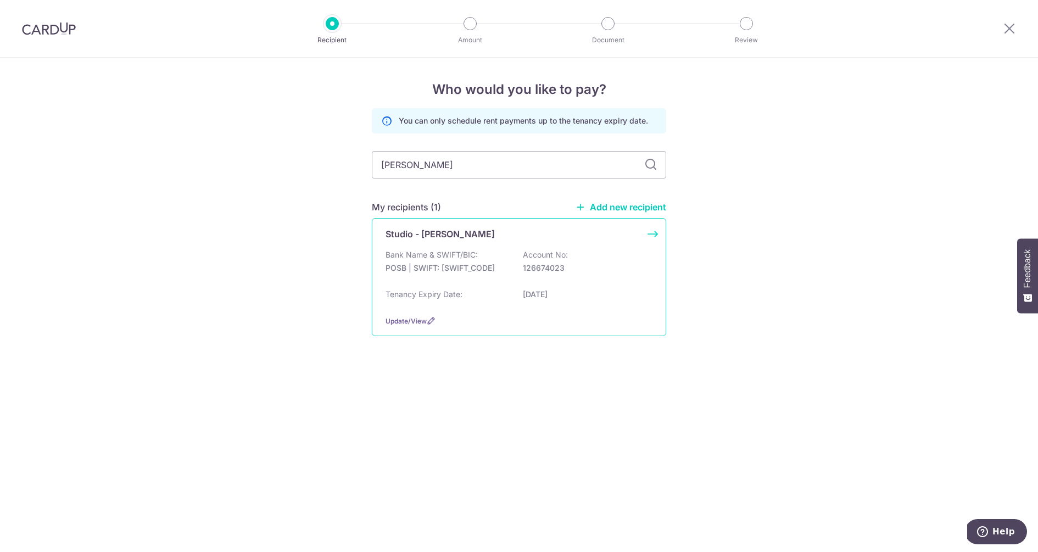
click at [479, 234] on div "Studio - [PERSON_NAME]" at bounding box center [512, 233] width 254 height 13
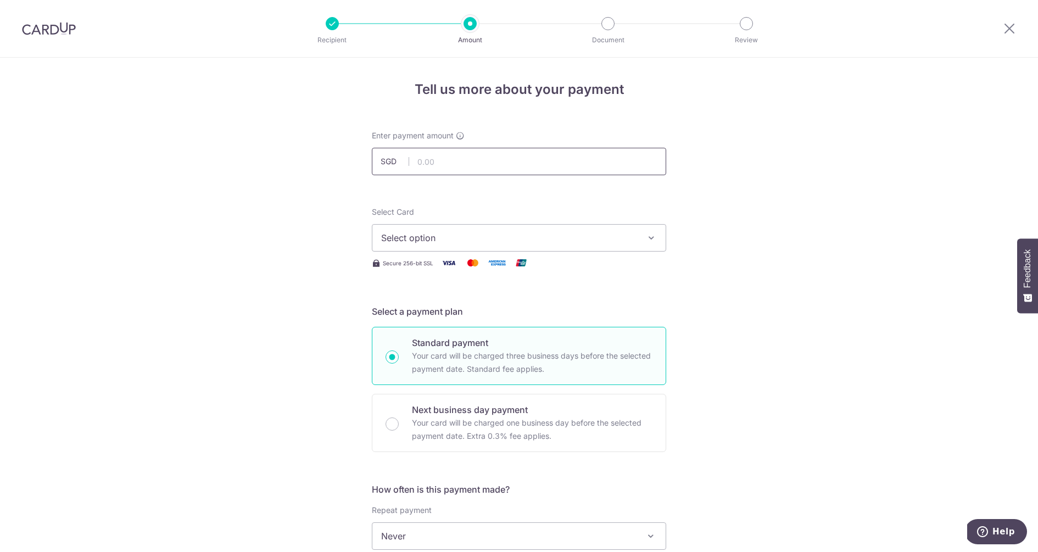
click at [427, 155] on input "text" at bounding box center [519, 161] width 294 height 27
type input "568.00"
click at [296, 222] on div "Tell us more about your payment Enter payment amount SGD 568.00 568.00 Select C…" at bounding box center [519, 554] width 1038 height 993
click at [406, 239] on span "Select option" at bounding box center [509, 237] width 256 height 13
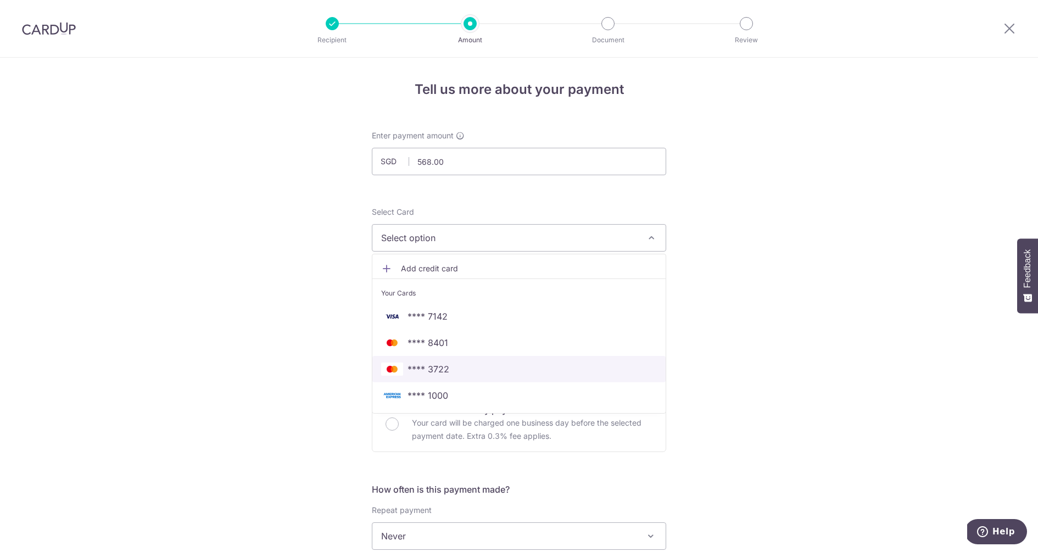
click at [447, 369] on span "**** 3722" at bounding box center [428, 368] width 42 height 13
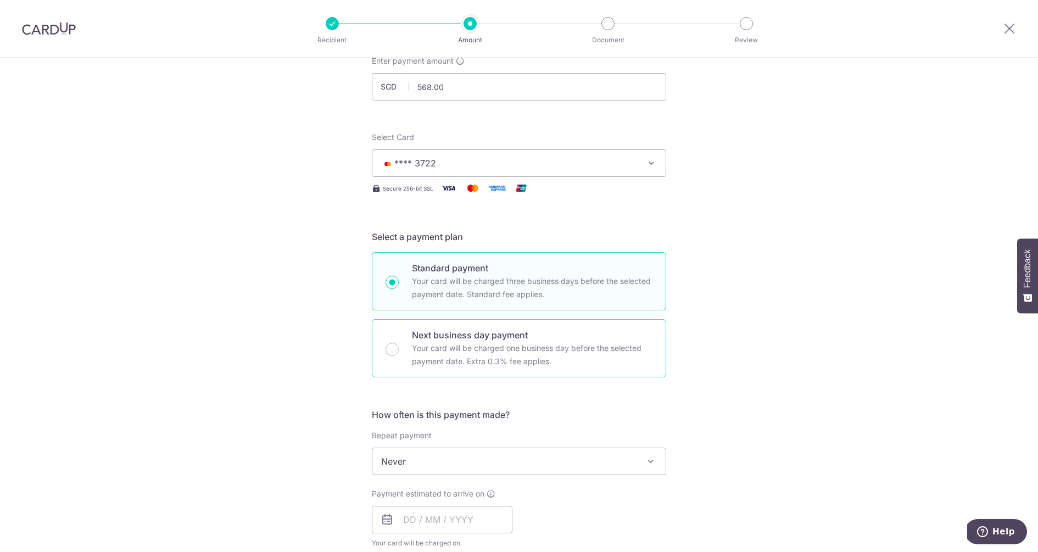
scroll to position [108, 0]
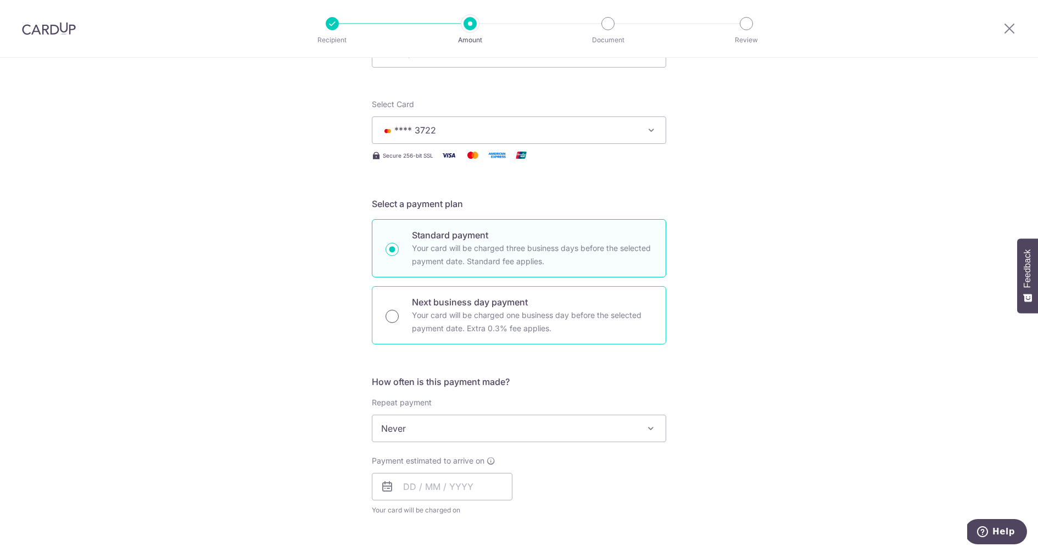
click at [397, 316] on input "Next business day payment Your card will be charged one business day before the…" at bounding box center [391, 316] width 13 height 13
radio input "true"
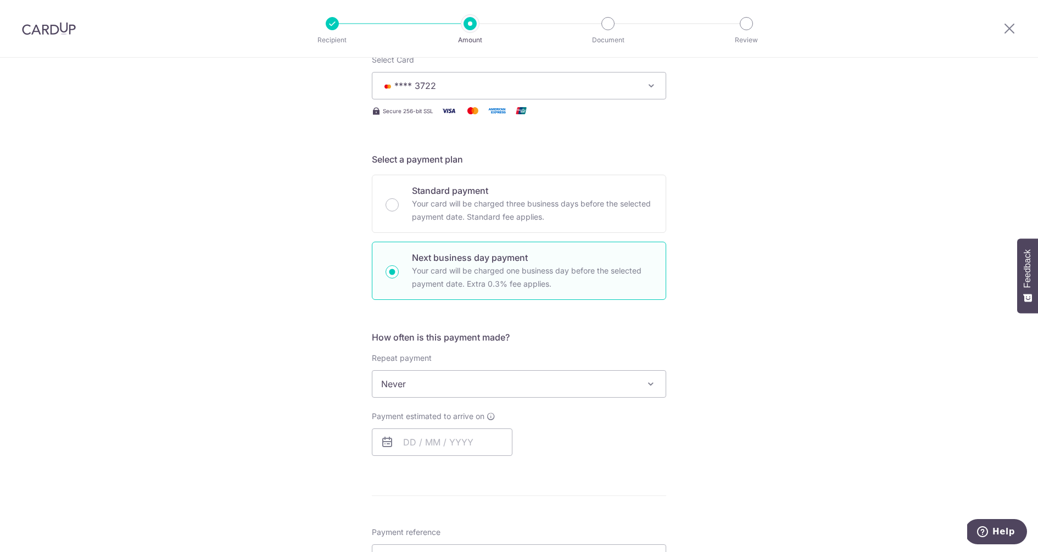
scroll to position [155, 0]
click at [415, 432] on input "text" at bounding box center [442, 438] width 141 height 27
click at [505, 508] on link "5" at bounding box center [504, 517] width 18 height 18
type input "[DATE]"
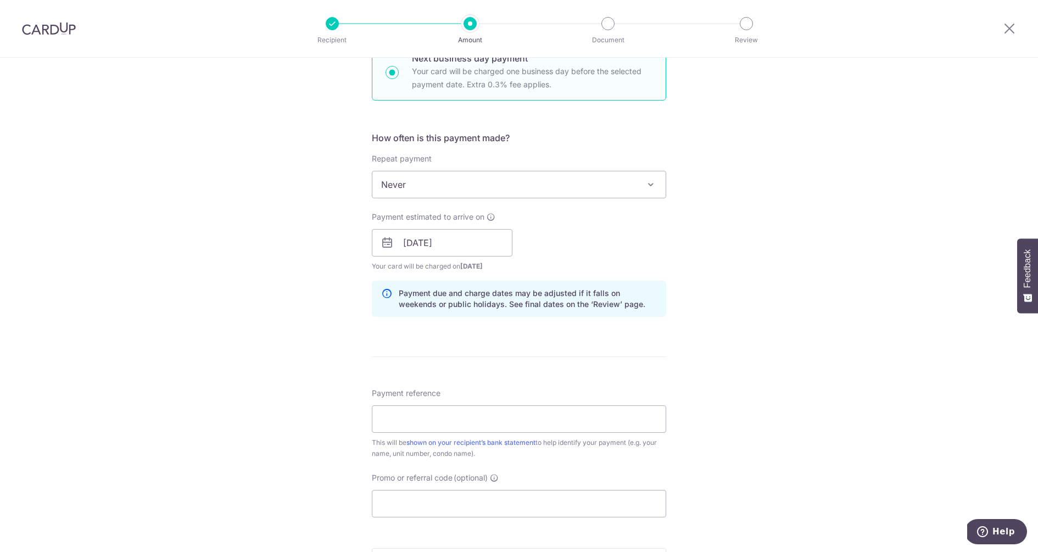
scroll to position [353, 0]
click at [435, 413] on input "Payment reference" at bounding box center [519, 417] width 294 height 27
type input "IHG"
click at [398, 492] on input "Promo or referral code (optional)" at bounding box center [519, 501] width 294 height 27
paste input "SAVERENT179"
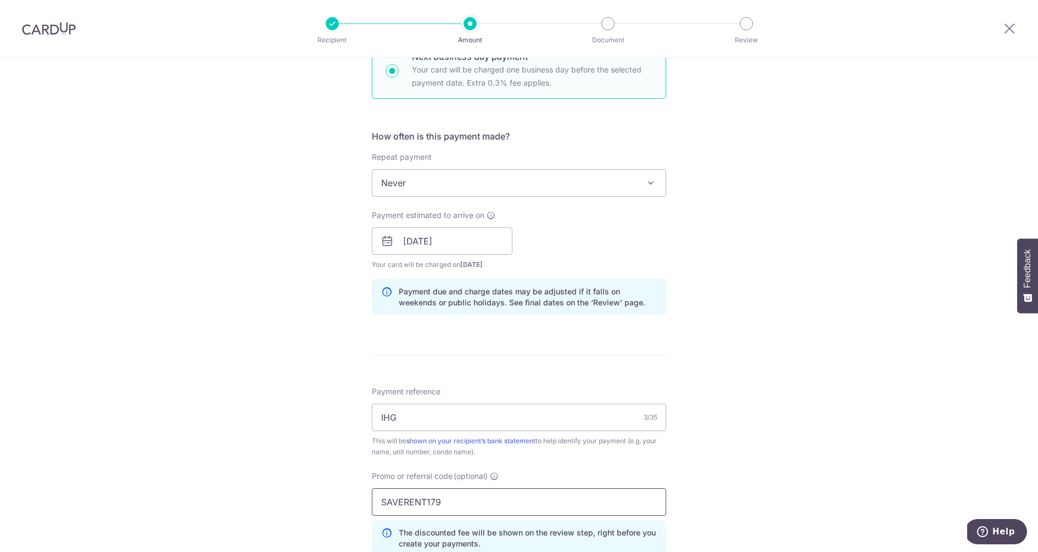
type input "SAVERENT179"
click at [307, 438] on div "Tell us more about your payment Enter payment amount SGD 568.00 568.00 Select C…" at bounding box center [519, 275] width 1038 height 1141
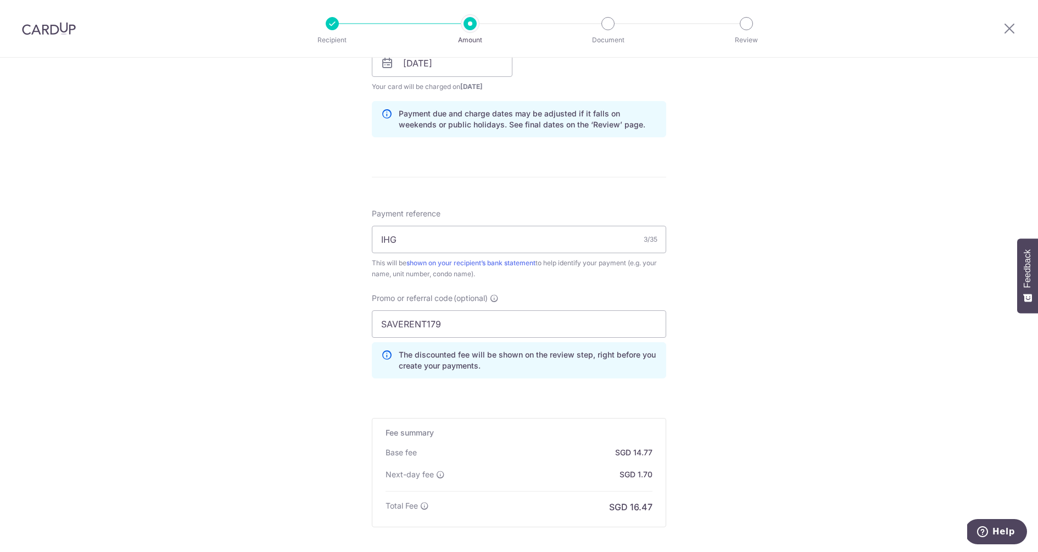
scroll to position [643, 0]
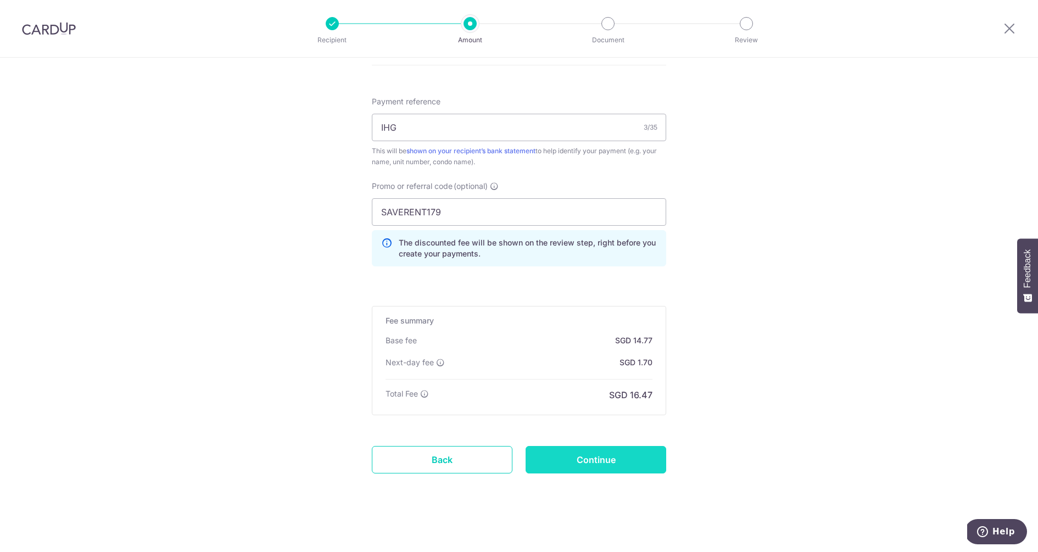
click at [637, 458] on input "Continue" at bounding box center [595, 459] width 141 height 27
type input "Create Schedule"
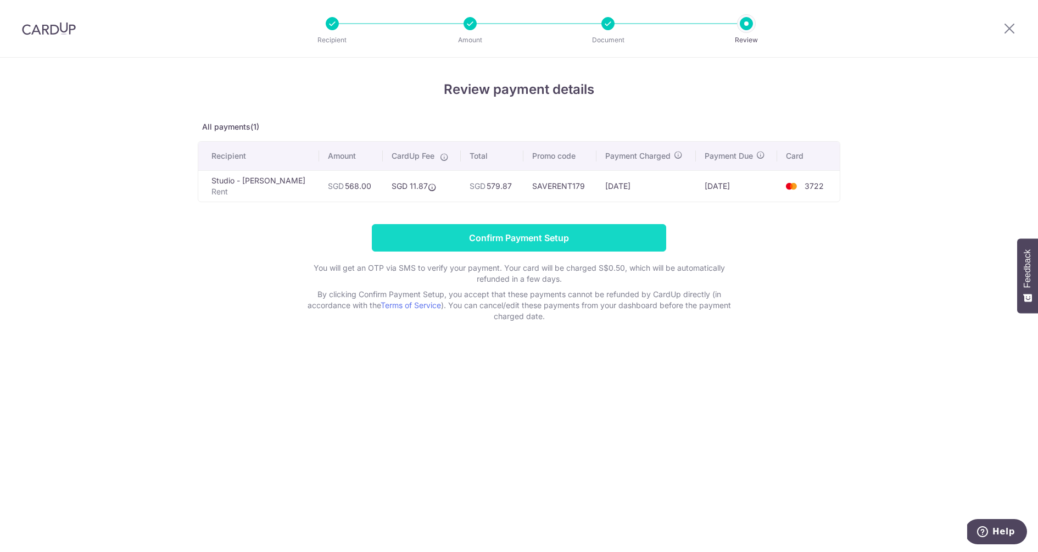
click at [484, 237] on input "Confirm Payment Setup" at bounding box center [519, 237] width 294 height 27
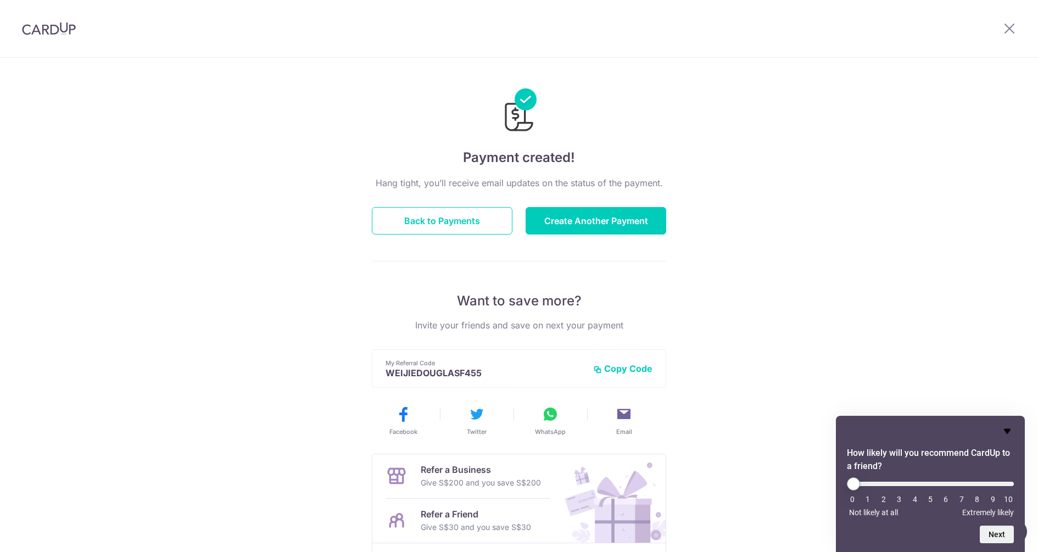
click at [1006, 429] on icon "Hide survey" at bounding box center [1007, 431] width 7 height 5
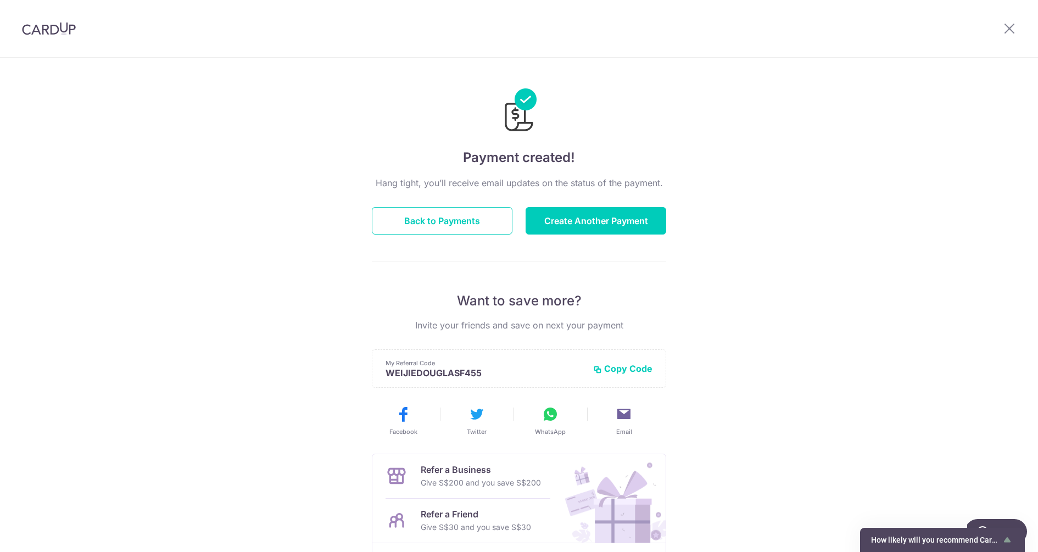
click at [828, 360] on div "Payment created! Hang tight, you’ll receive email updates on the status of the …" at bounding box center [519, 351] width 1038 height 586
click at [574, 217] on button "Create Another Payment" at bounding box center [595, 220] width 141 height 27
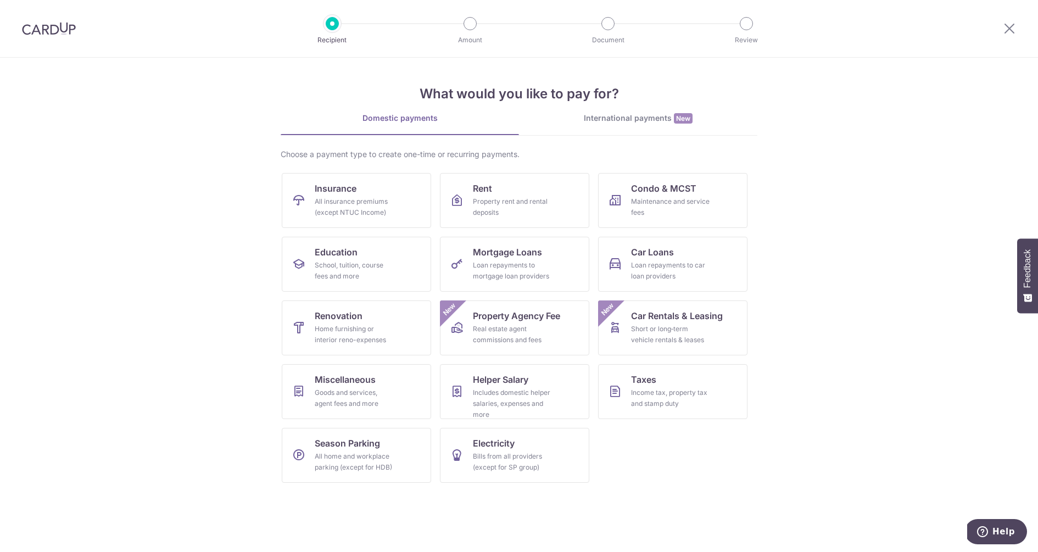
click at [880, 152] on section "What would you like to pay for? Domestic payments International payments New Ch…" at bounding box center [519, 305] width 1038 height 494
click at [1007, 31] on icon at bounding box center [1008, 28] width 13 height 14
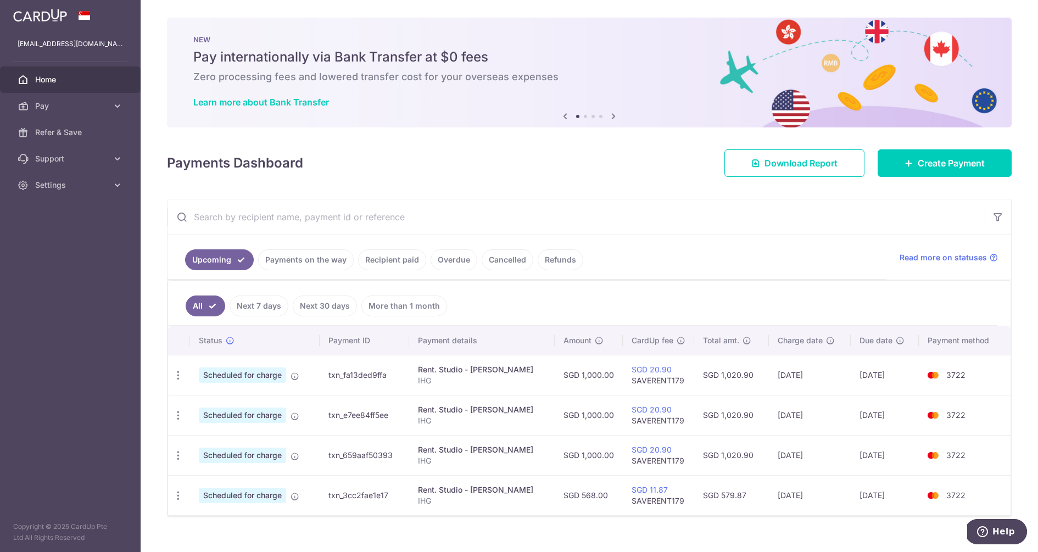
scroll to position [12, 0]
